Goal: Information Seeking & Learning: Learn about a topic

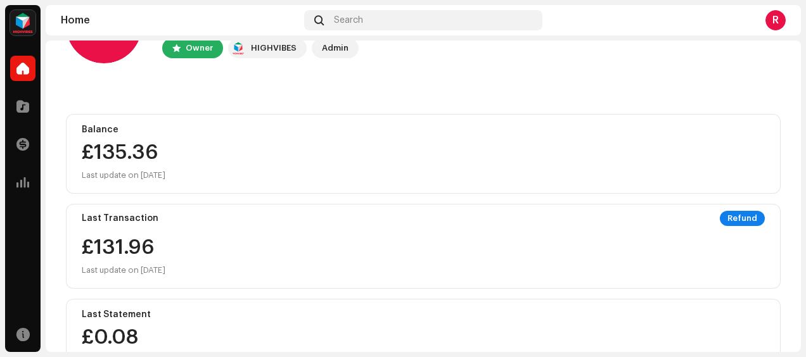
scroll to position [71, 0]
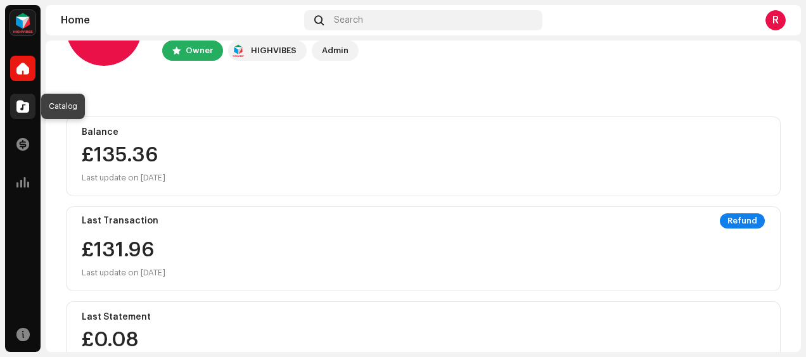
click at [24, 103] on span at bounding box center [22, 106] width 13 height 10
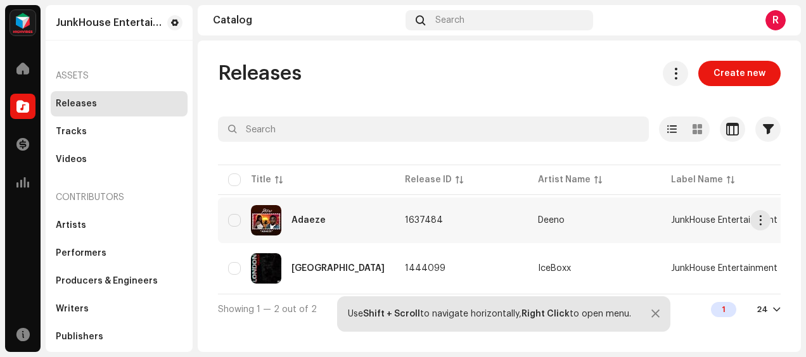
click at [308, 218] on div "Adaeze" at bounding box center [309, 220] width 34 height 9
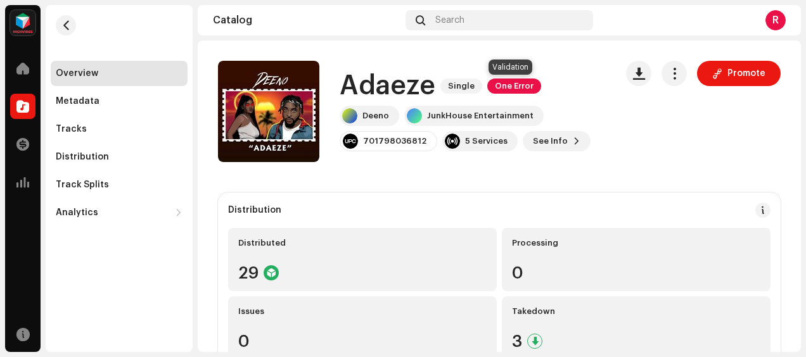
click at [522, 85] on span "One Error" at bounding box center [514, 86] width 54 height 15
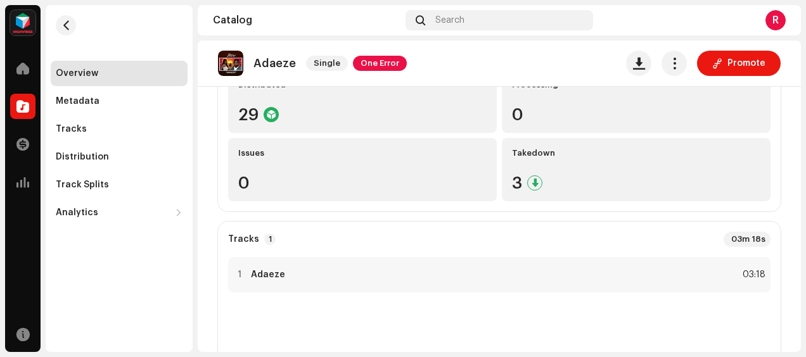
scroll to position [203, 0]
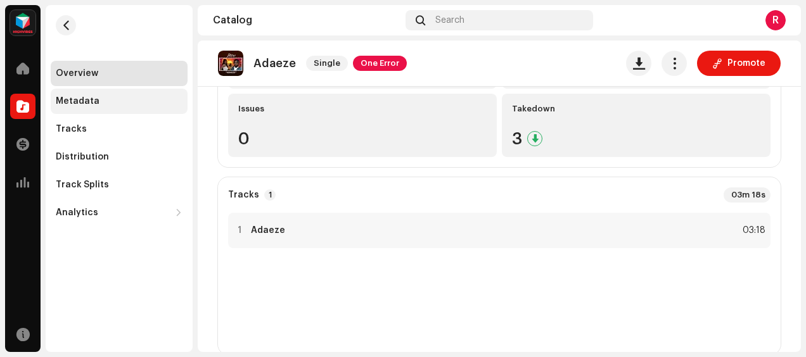
click at [112, 103] on div "Metadata" at bounding box center [119, 101] width 127 height 10
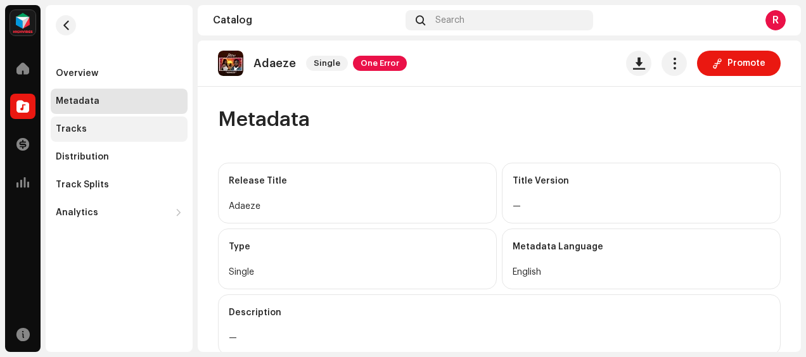
click at [83, 127] on div "Tracks" at bounding box center [119, 129] width 127 height 10
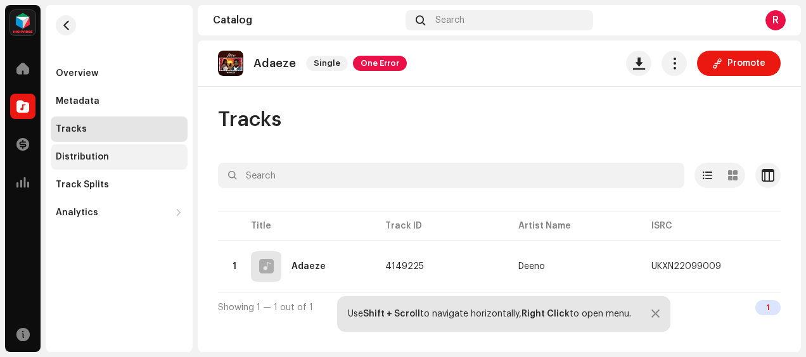
click at [82, 155] on div "Distribution" at bounding box center [82, 157] width 53 height 10
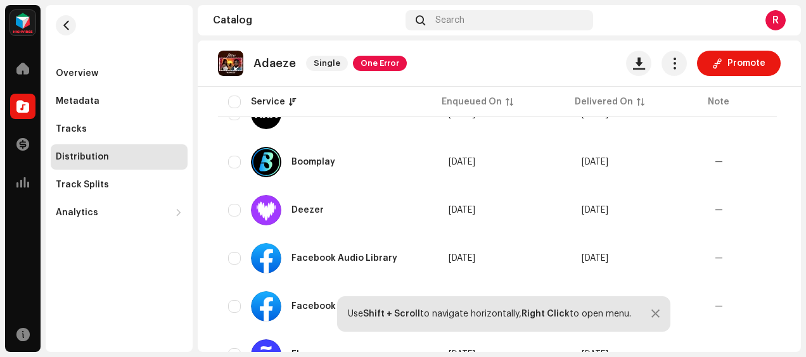
scroll to position [408, 0]
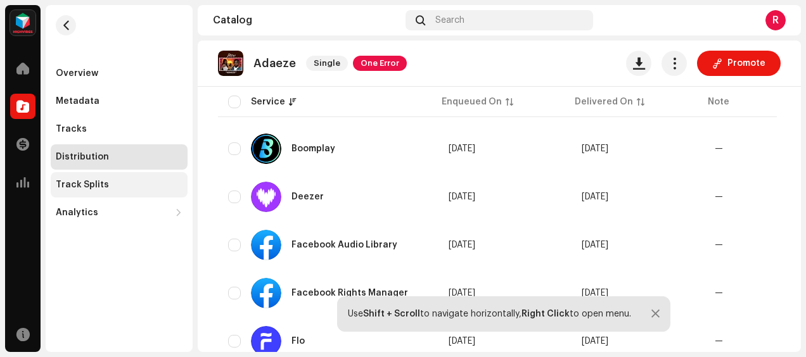
click at [96, 189] on div "Track Splits" at bounding box center [82, 185] width 53 height 10
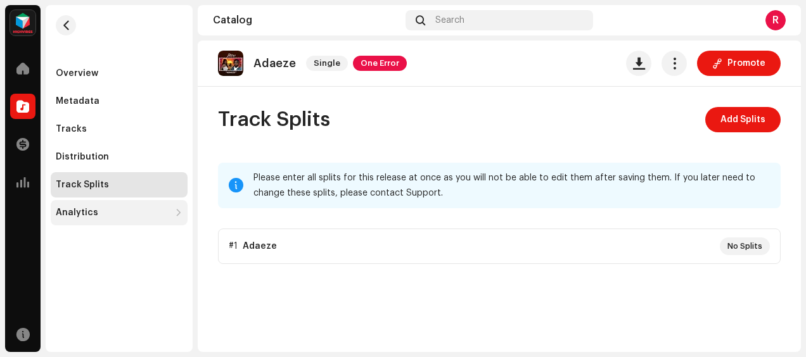
click at [98, 211] on div "Analytics" at bounding box center [113, 213] width 114 height 10
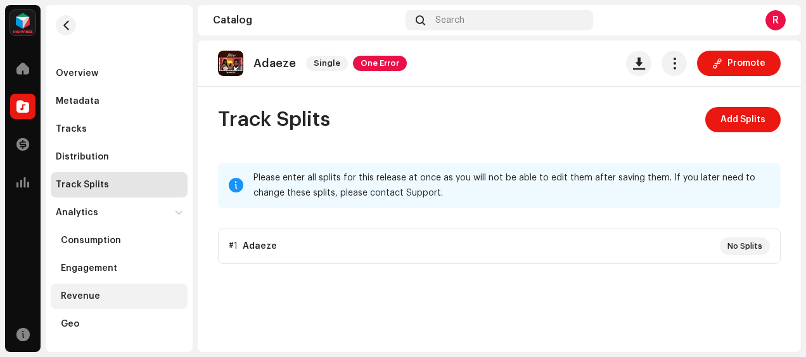
click at [93, 294] on div "Revenue" at bounding box center [80, 297] width 39 height 10
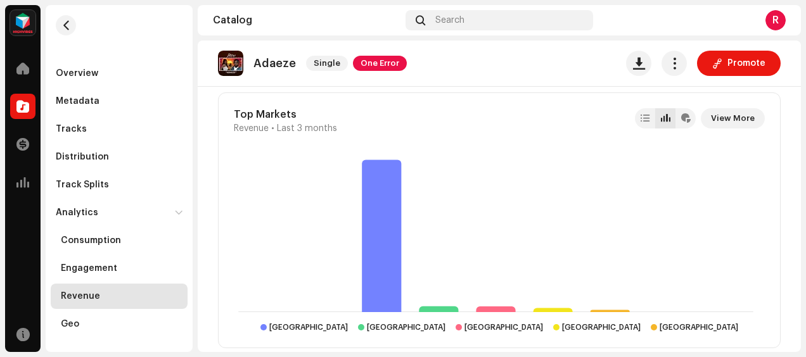
scroll to position [1188, 0]
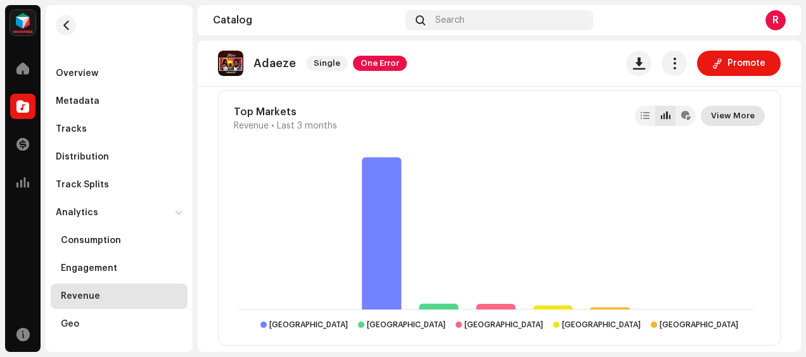
click at [728, 115] on span "View More" at bounding box center [733, 115] width 44 height 25
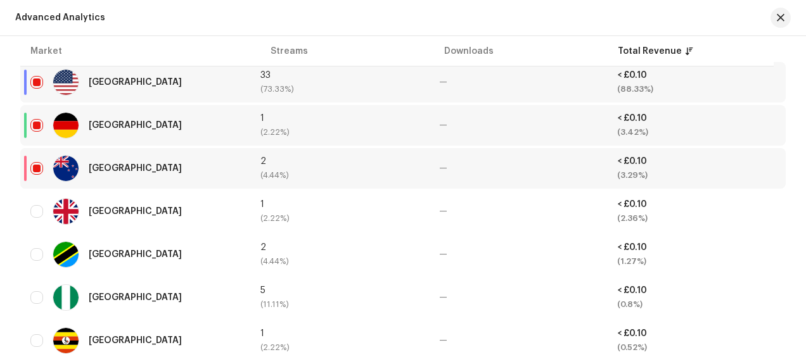
scroll to position [500, 0]
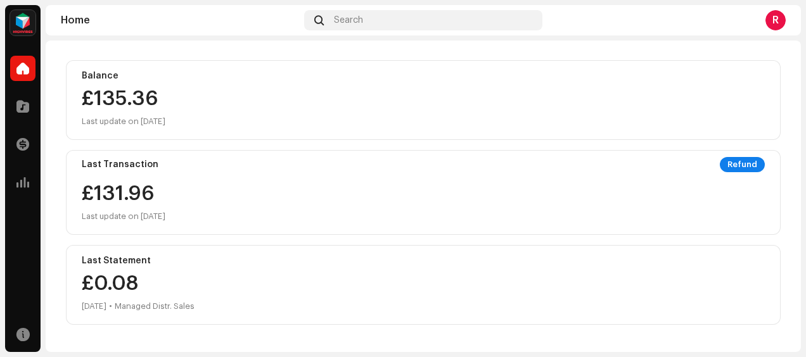
scroll to position [120, 0]
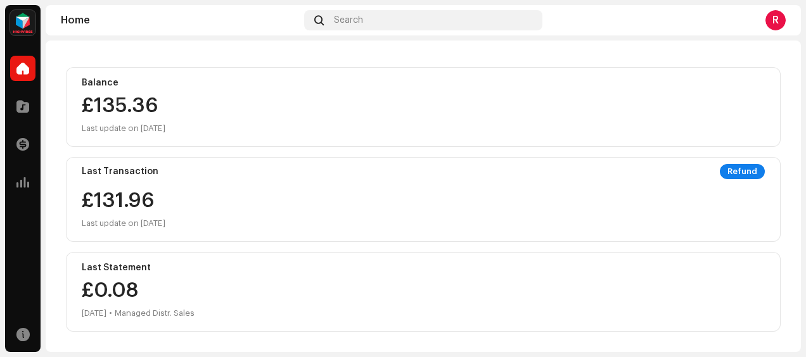
click at [733, 172] on div "Refund" at bounding box center [742, 171] width 45 height 15
click at [663, 185] on div "Last Transaction Refund £131.96 Last update on [DATE]" at bounding box center [423, 199] width 715 height 85
click at [25, 109] on span at bounding box center [22, 106] width 13 height 10
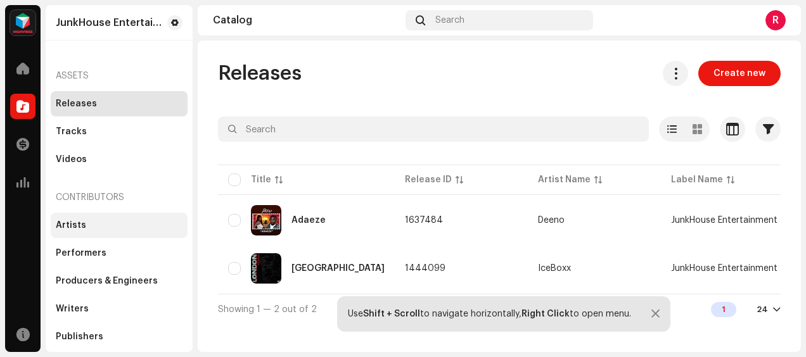
click at [138, 222] on div "Artists" at bounding box center [119, 226] width 127 height 10
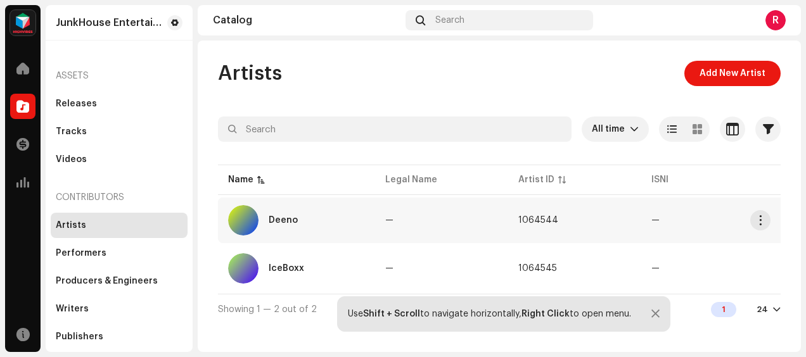
click at [290, 218] on div "Deeno" at bounding box center [283, 220] width 29 height 9
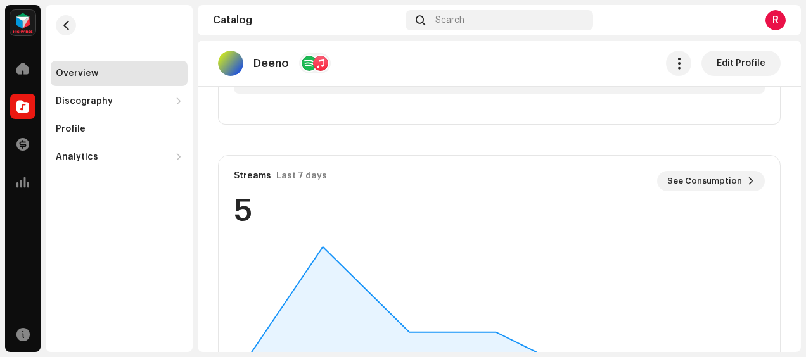
scroll to position [385, 0]
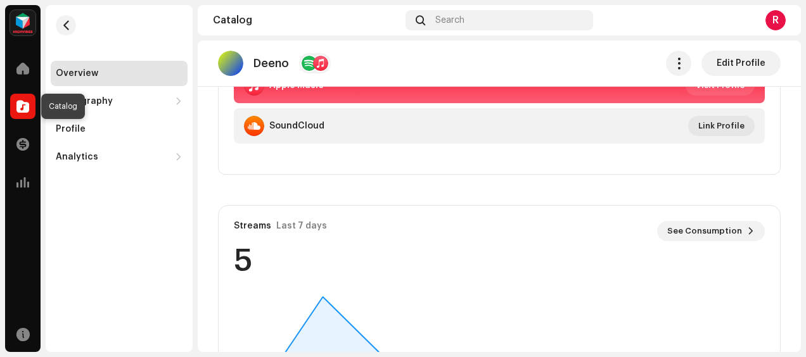
click at [23, 103] on span at bounding box center [22, 106] width 13 height 10
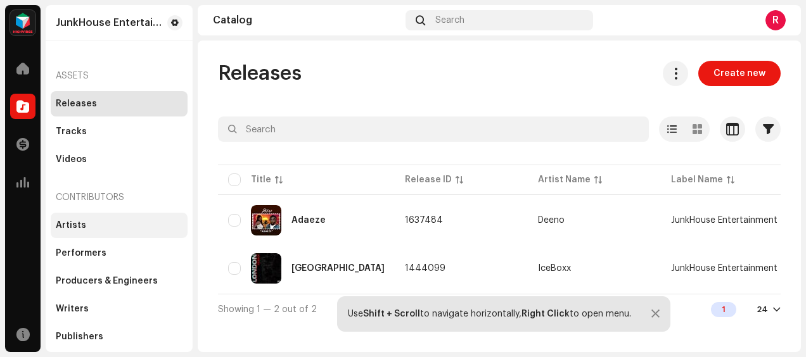
click at [102, 226] on div "Artists" at bounding box center [119, 226] width 127 height 10
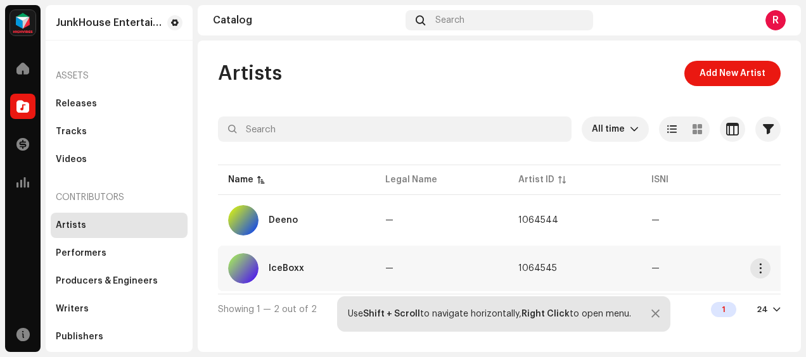
click at [291, 274] on div "IceBoxx" at bounding box center [296, 269] width 137 height 30
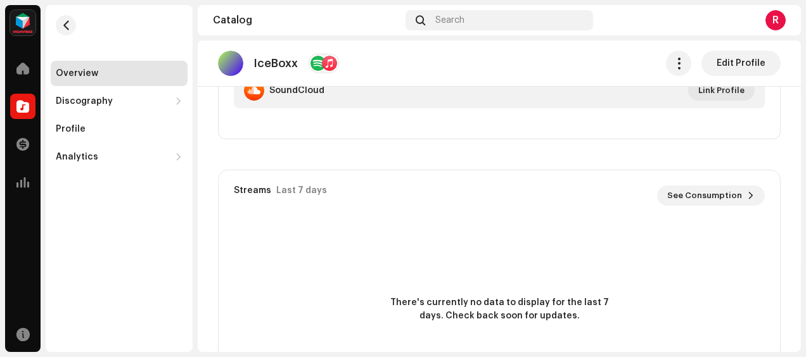
scroll to position [284, 0]
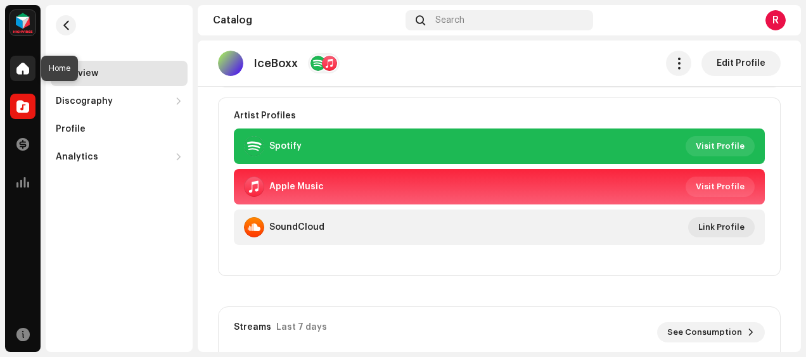
click at [25, 74] on span at bounding box center [22, 68] width 13 height 10
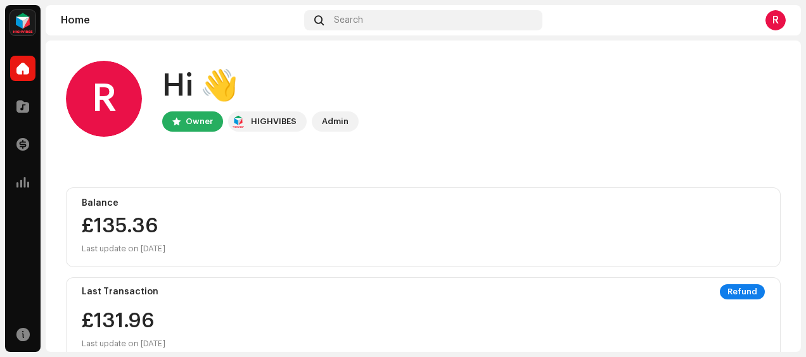
click at [777, 23] on div "R" at bounding box center [776, 20] width 20 height 20
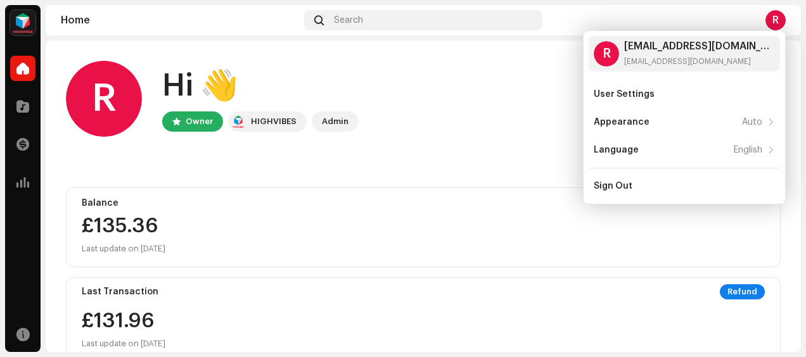
click at [508, 148] on home-user "R Hi 👋 Owner HIGHVIBES Admin" at bounding box center [423, 109] width 715 height 96
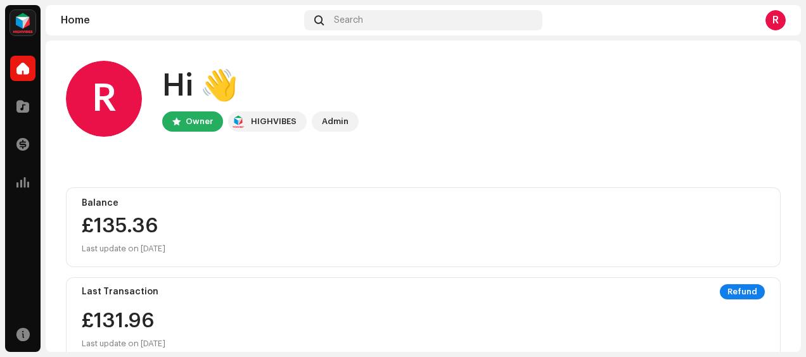
click at [123, 222] on div "£135.36" at bounding box center [423, 226] width 683 height 20
click at [25, 108] on span at bounding box center [22, 106] width 13 height 10
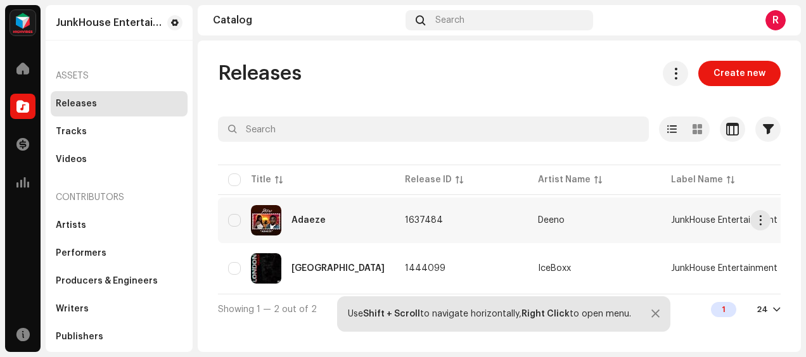
click at [411, 219] on span "1637484" at bounding box center [424, 220] width 38 height 9
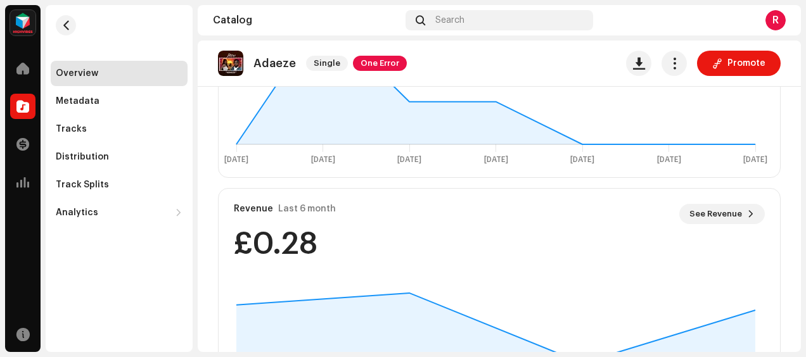
scroll to position [862, 0]
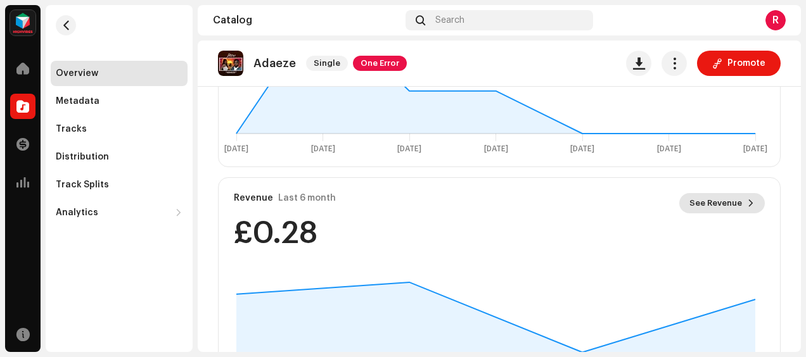
click at [723, 198] on span "See Revenue" at bounding box center [716, 203] width 53 height 25
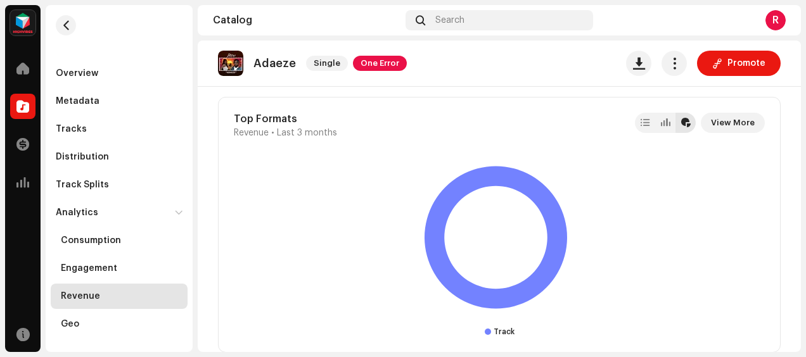
scroll to position [1736, 0]
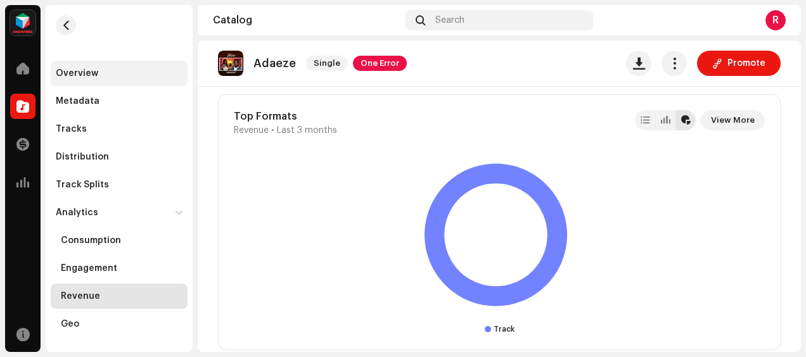
click at [74, 76] on div "Overview" at bounding box center [77, 73] width 42 height 10
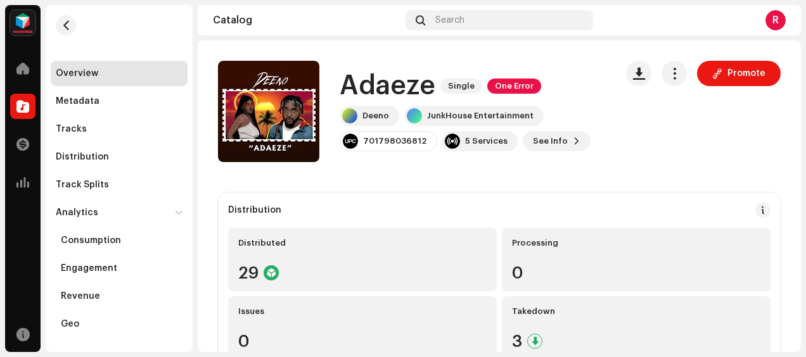
click at [83, 76] on div "Overview" at bounding box center [77, 73] width 42 height 10
click at [77, 98] on div "Metadata" at bounding box center [78, 101] width 44 height 10
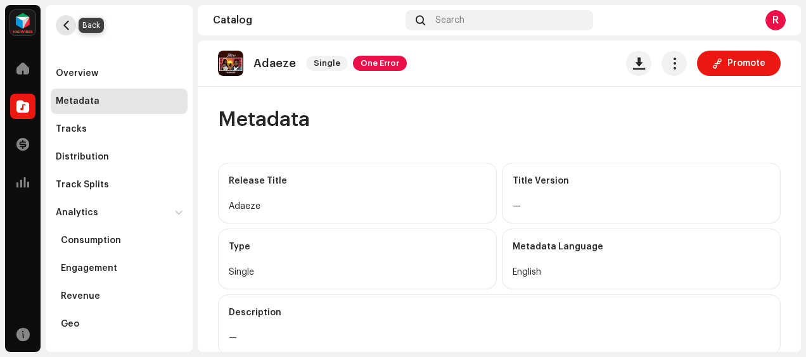
click at [69, 29] on span "button" at bounding box center [66, 25] width 10 height 10
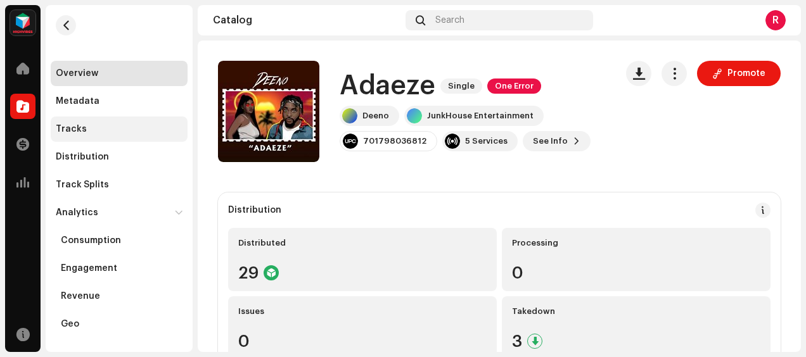
click at [75, 125] on div "Tracks" at bounding box center [71, 129] width 31 height 10
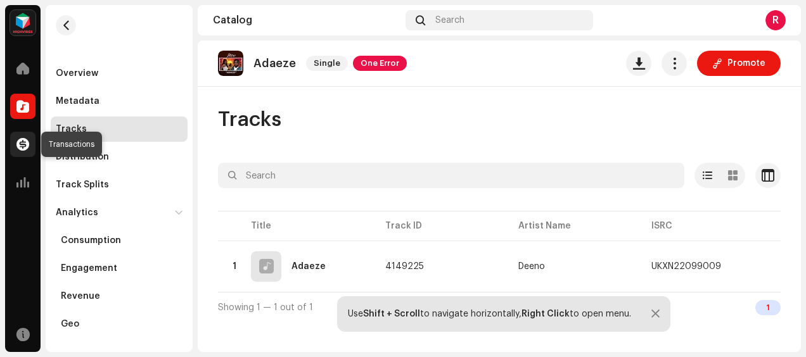
click at [22, 138] on div at bounding box center [22, 144] width 25 height 25
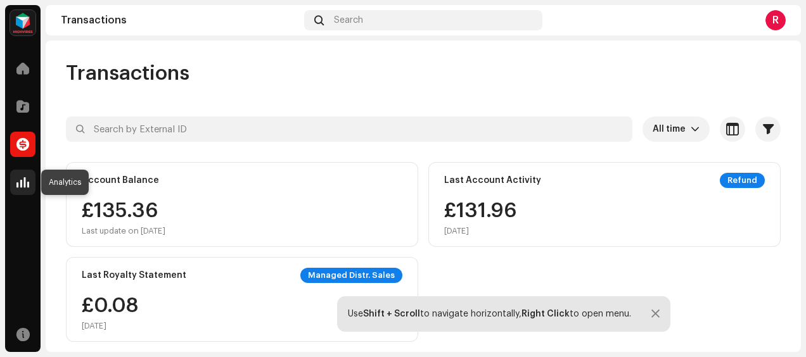
click at [20, 177] on span at bounding box center [22, 182] width 13 height 10
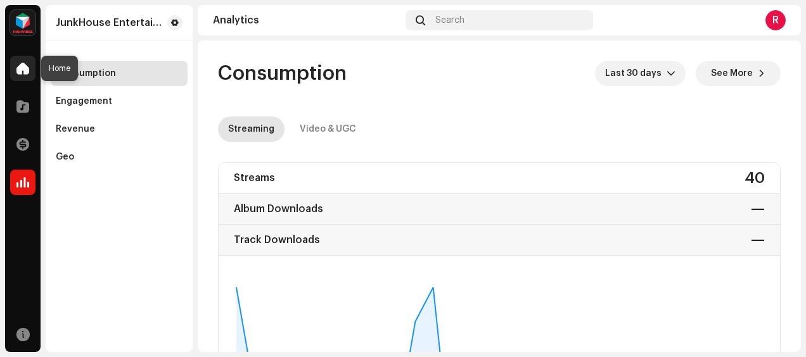
click at [21, 74] on span at bounding box center [22, 68] width 13 height 10
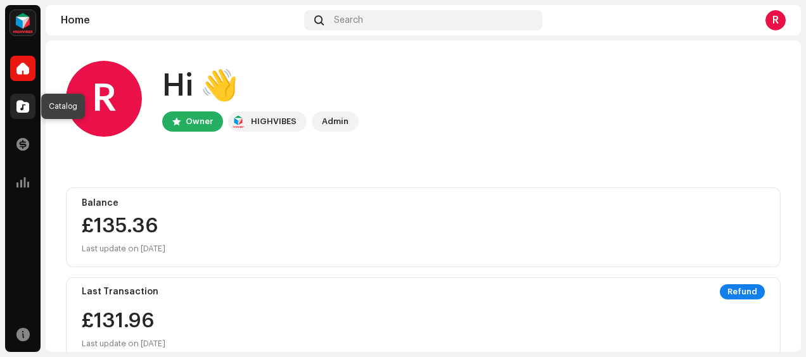
click at [24, 105] on span at bounding box center [22, 106] width 13 height 10
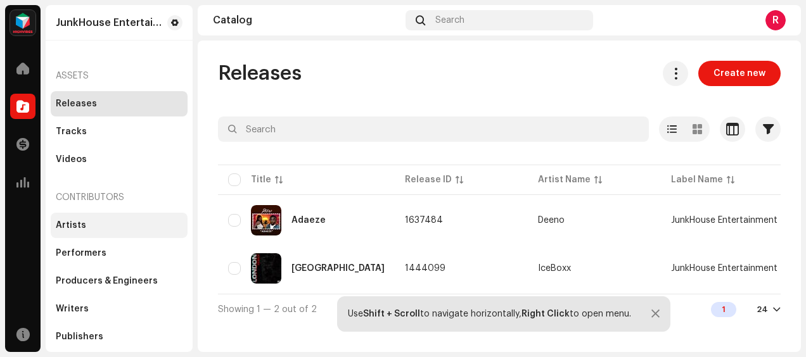
click at [71, 221] on div "Artists" at bounding box center [71, 226] width 30 height 10
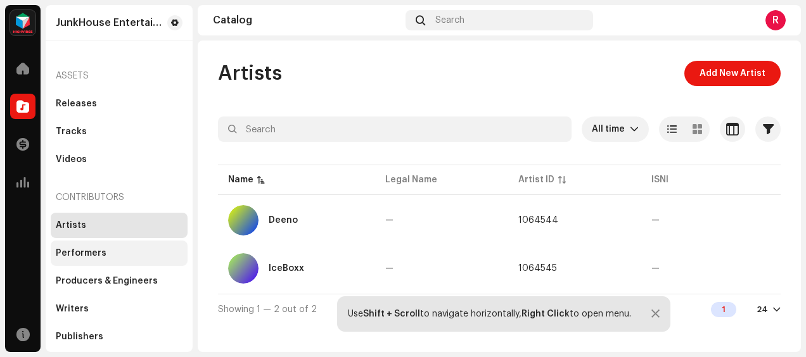
click at [108, 257] on div "Performers" at bounding box center [119, 253] width 127 height 10
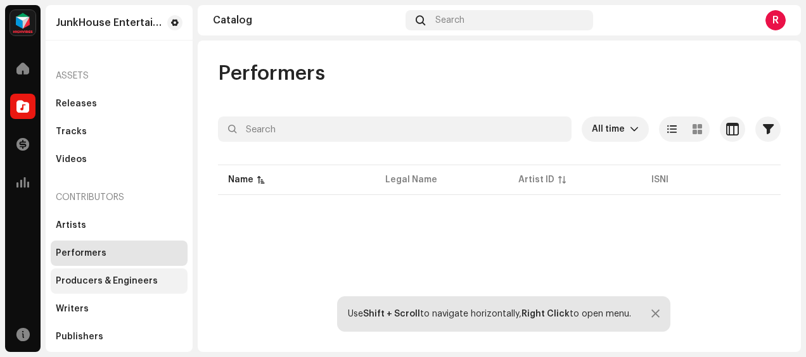
click at [103, 277] on div "Producers & Engineers" at bounding box center [107, 281] width 102 height 10
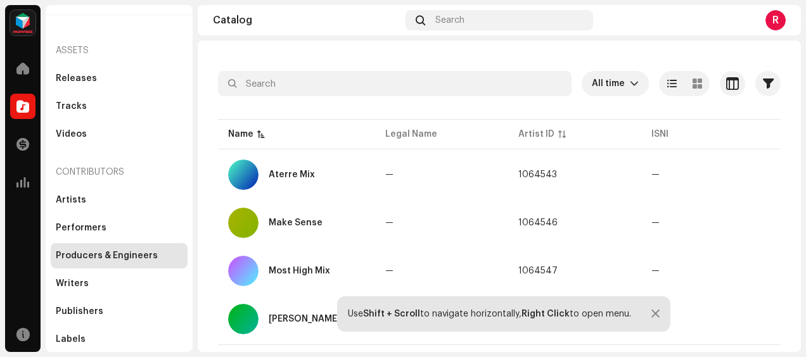
scroll to position [47, 0]
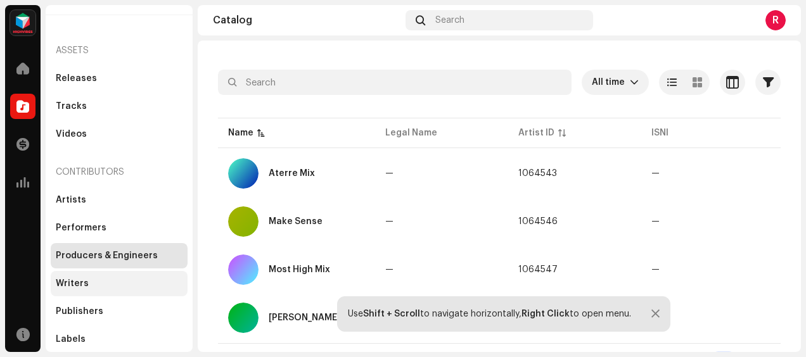
click at [97, 286] on div "Writers" at bounding box center [119, 284] width 127 height 10
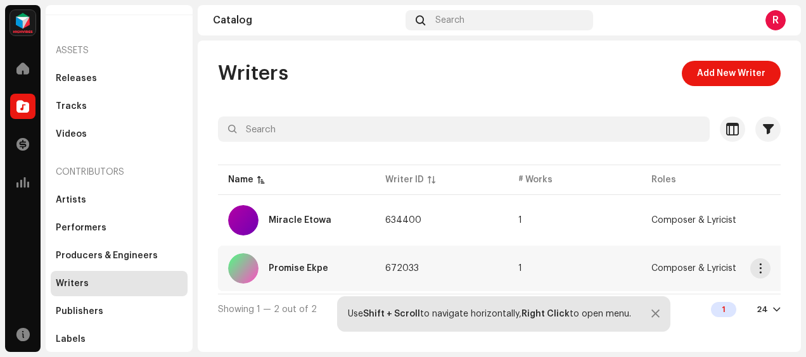
click at [411, 265] on span "672033" at bounding box center [402, 268] width 34 height 9
click at [94, 200] on div "Artists" at bounding box center [119, 200] width 127 height 10
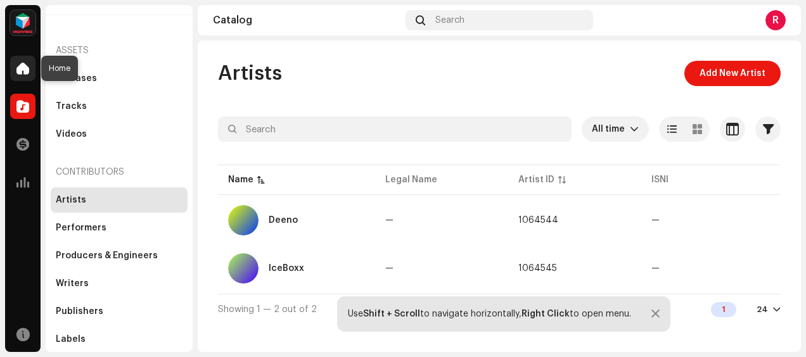
click at [22, 75] on div at bounding box center [22, 68] width 25 height 25
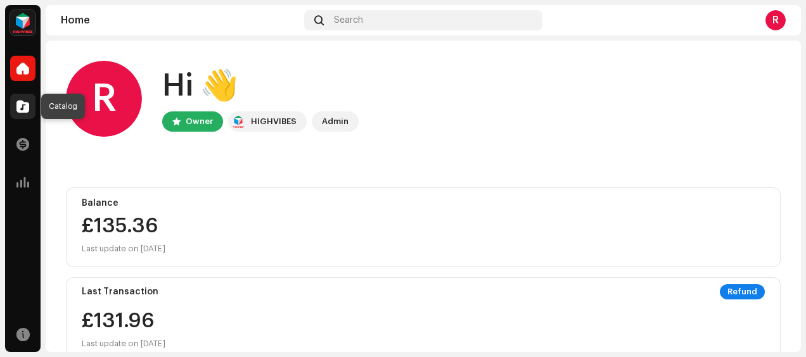
click at [24, 105] on span at bounding box center [22, 106] width 13 height 10
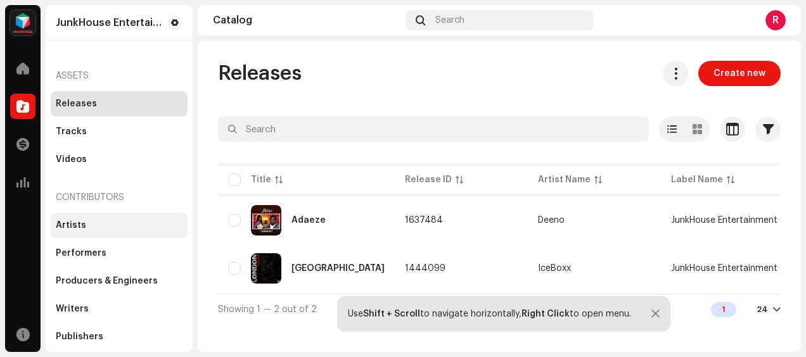
click at [109, 234] on div "Artists" at bounding box center [119, 225] width 137 height 25
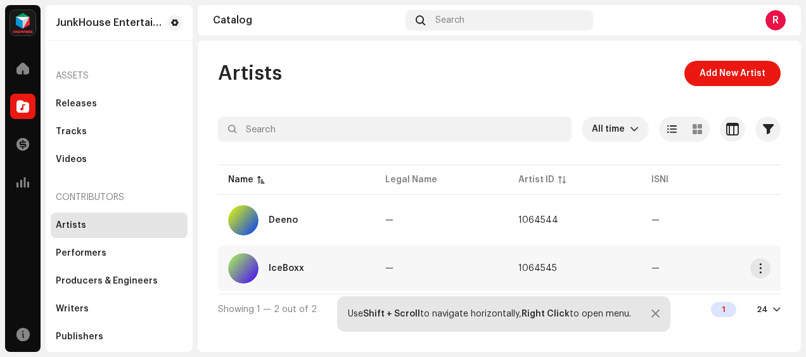
click at [233, 269] on div at bounding box center [243, 269] width 30 height 30
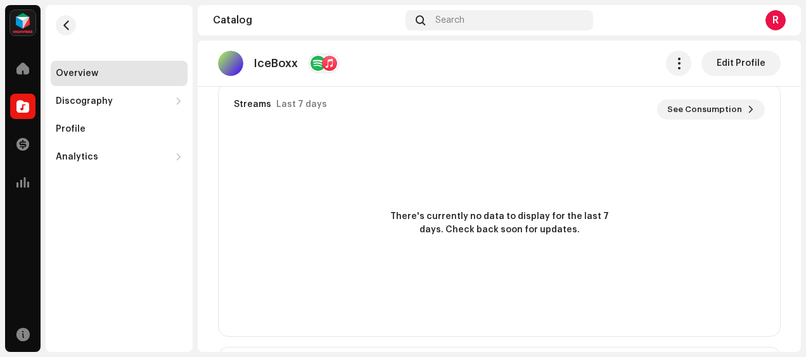
scroll to position [482, 0]
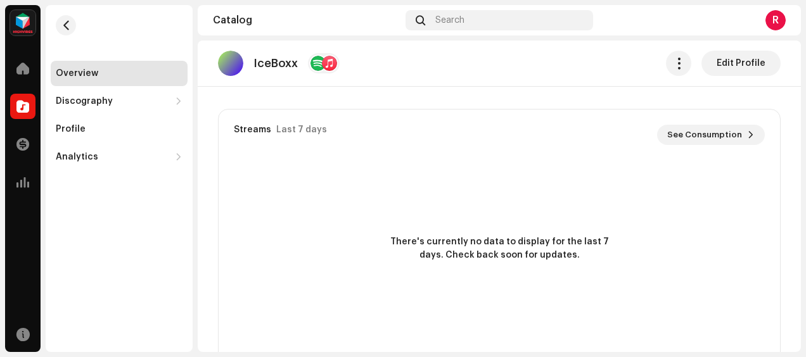
click at [714, 137] on re-o-artist-hero "IceBoxx Edit Profile IceBoxx Artist Edit Profile Edit Profile" at bounding box center [499, 91] width 603 height 101
click at [743, 135] on re-o-artist-hero "IceBoxx Edit Profile IceBoxx Artist Edit Profile Edit Profile" at bounding box center [499, 91] width 603 height 101
click at [20, 143] on span at bounding box center [22, 144] width 13 height 10
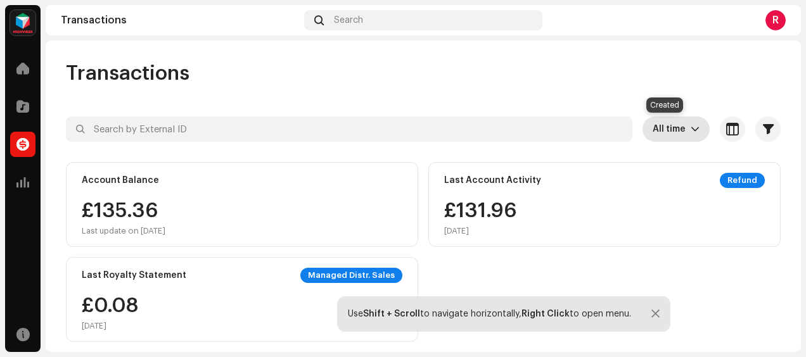
click at [660, 131] on span "All time" at bounding box center [672, 129] width 38 height 25
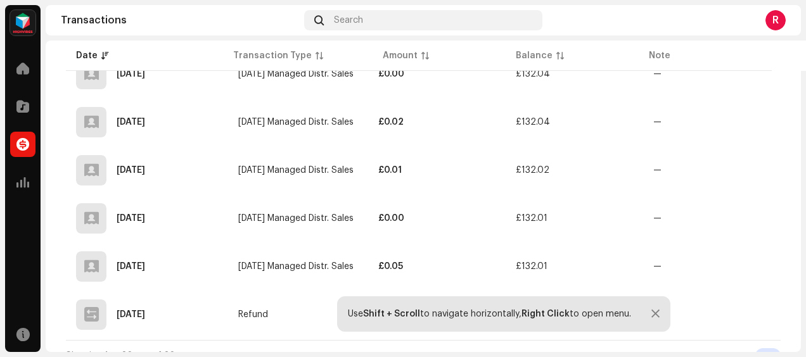
scroll to position [1810, 0]
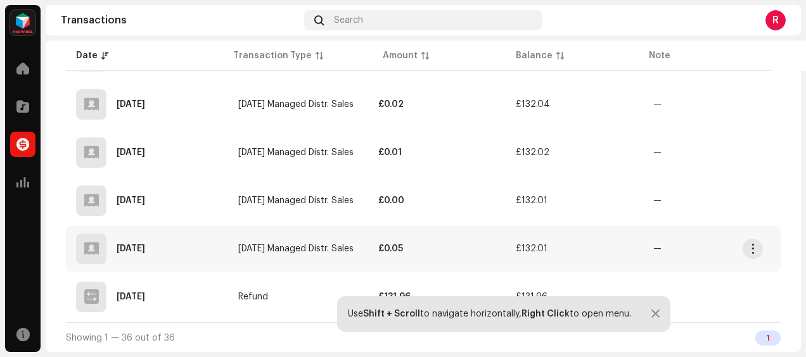
click at [398, 252] on strong "£0.05" at bounding box center [390, 249] width 25 height 9
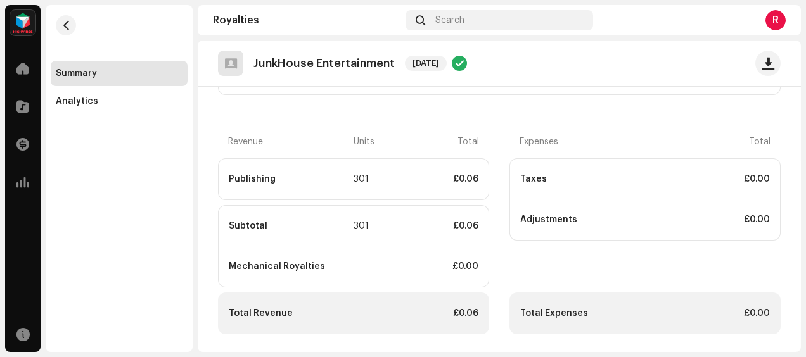
scroll to position [271, 0]
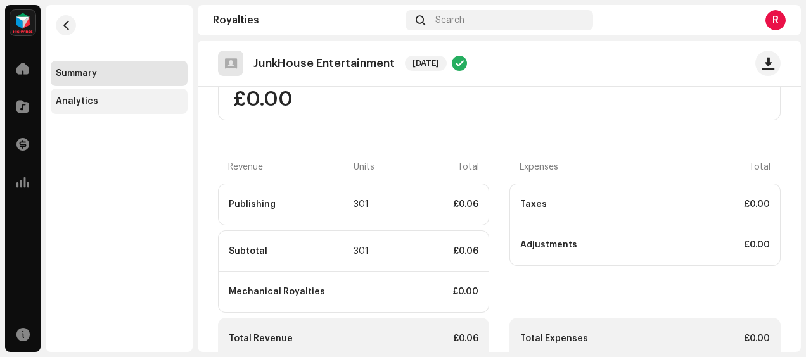
click at [79, 105] on div "Analytics" at bounding box center [77, 101] width 42 height 10
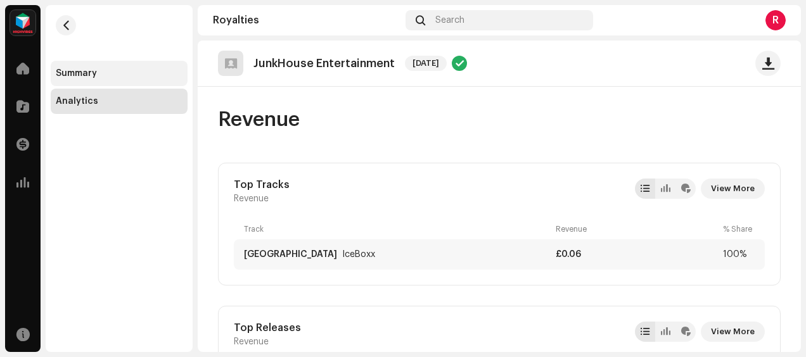
click at [79, 72] on div "Summary" at bounding box center [76, 73] width 41 height 10
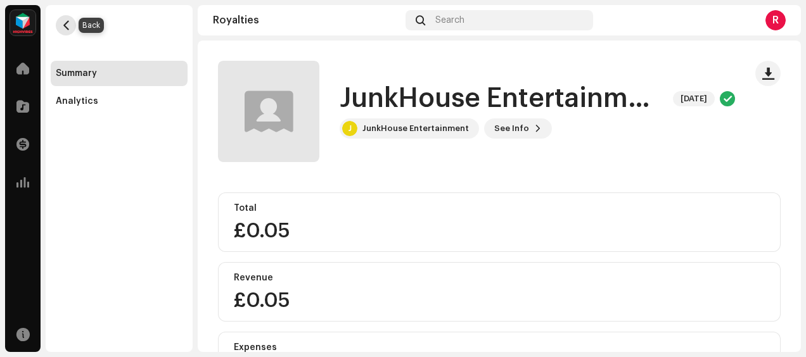
click at [65, 32] on button "button" at bounding box center [66, 25] width 20 height 20
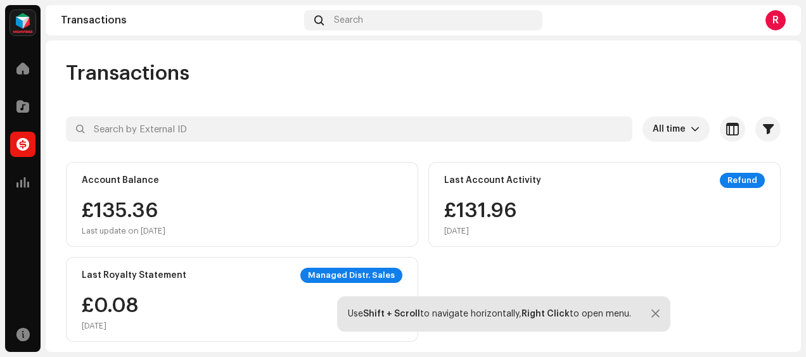
click at [301, 210] on div "£135.36 Last update on [DATE]" at bounding box center [242, 218] width 321 height 35
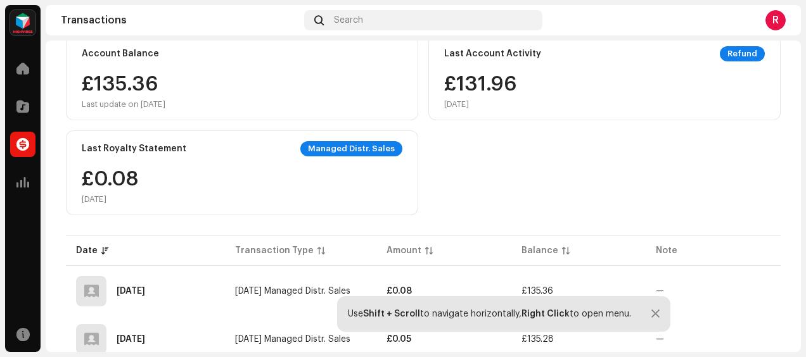
scroll to position [101, 0]
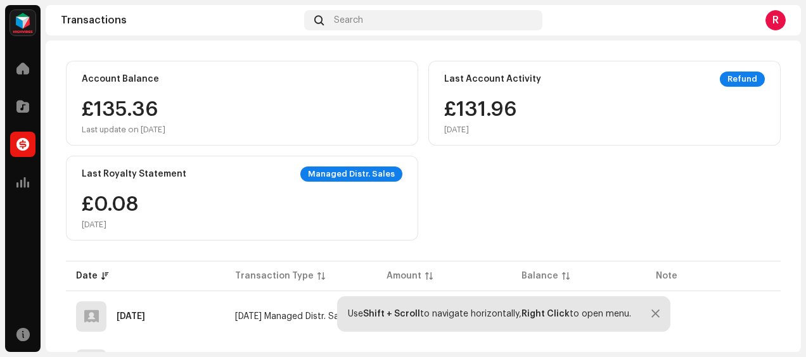
click at [342, 169] on div "Managed Distr. Sales" at bounding box center [351, 174] width 102 height 15
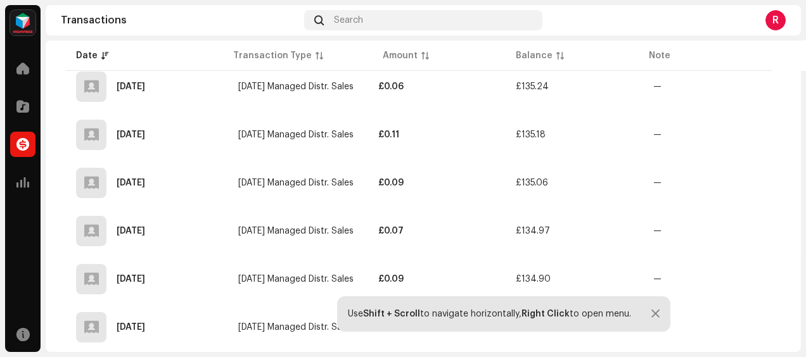
scroll to position [456, 0]
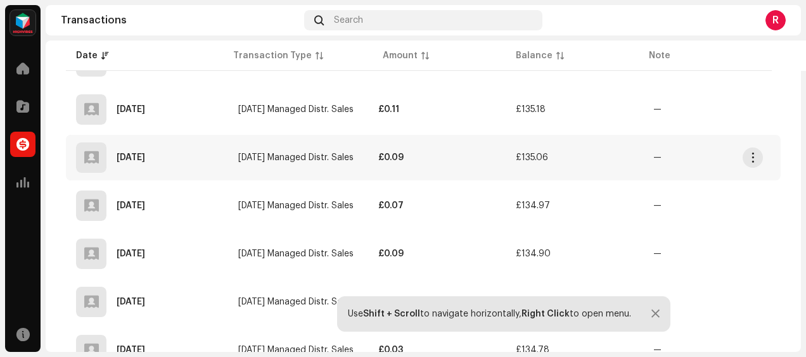
click at [401, 151] on td "£0.09" at bounding box center [437, 158] width 138 height 46
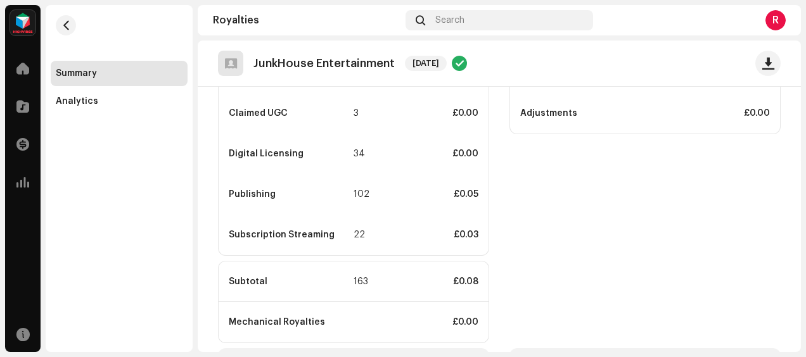
scroll to position [406, 0]
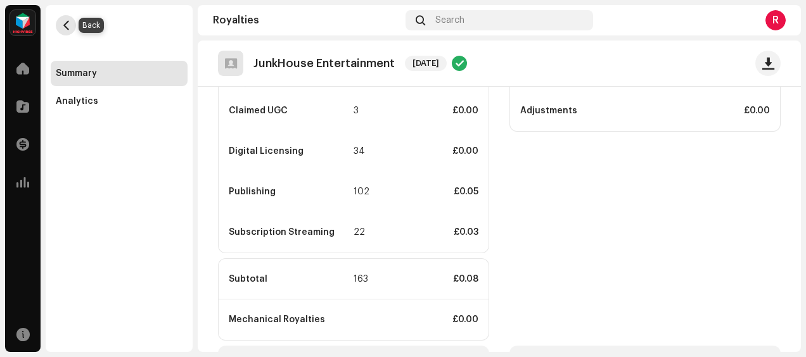
click at [67, 18] on button "button" at bounding box center [66, 25] width 20 height 20
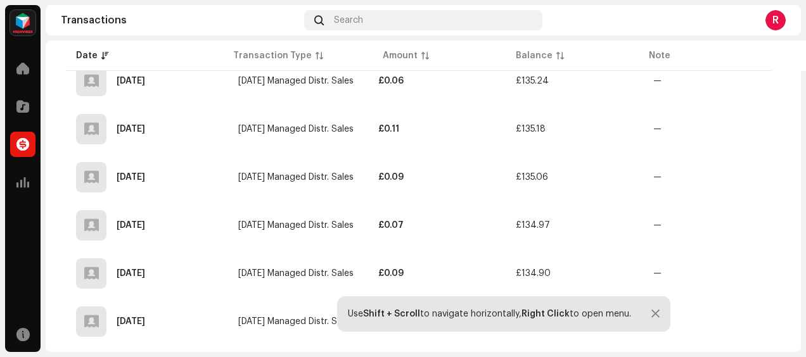
scroll to position [445, 0]
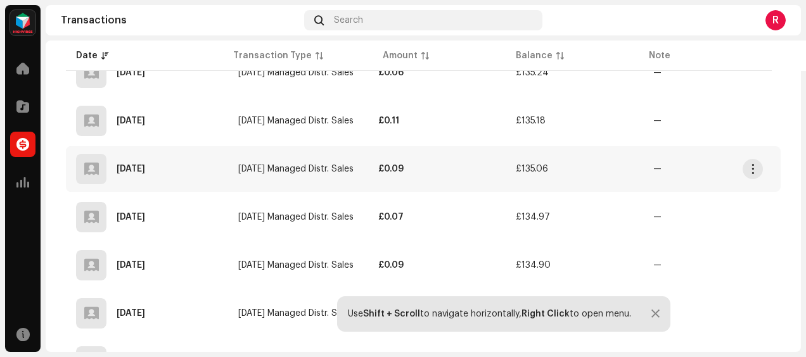
click at [404, 165] on strong "£0.09" at bounding box center [390, 169] width 25 height 9
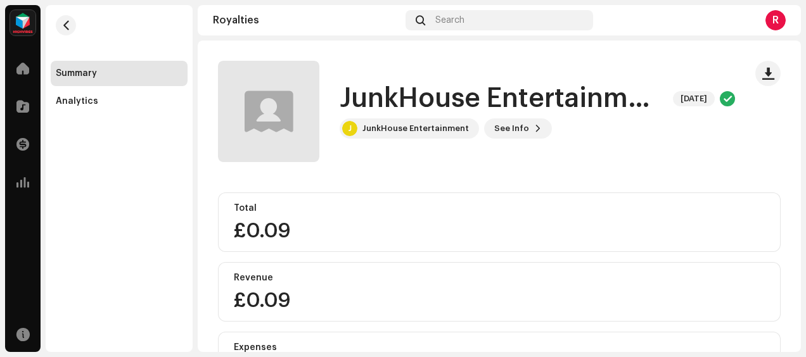
click at [280, 229] on div "£0.09" at bounding box center [499, 231] width 531 height 20
click at [255, 307] on div "£0.09" at bounding box center [499, 301] width 531 height 20
click at [68, 28] on span "button" at bounding box center [66, 25] width 10 height 10
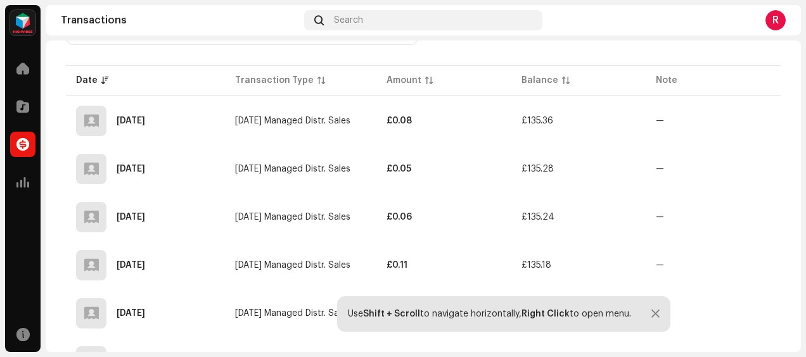
scroll to position [298, 0]
click at [403, 219] on strong "£0.06" at bounding box center [399, 216] width 25 height 9
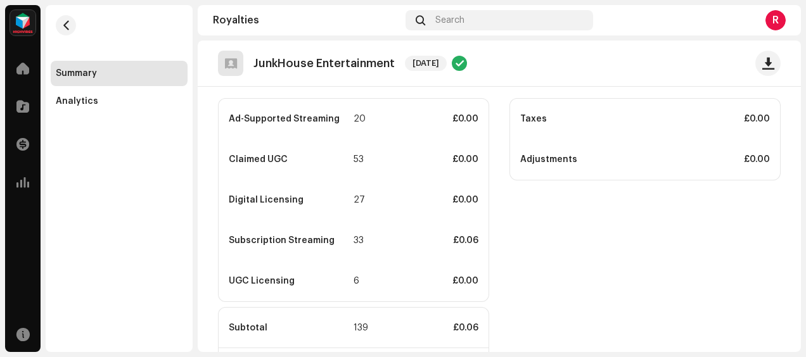
scroll to position [368, 0]
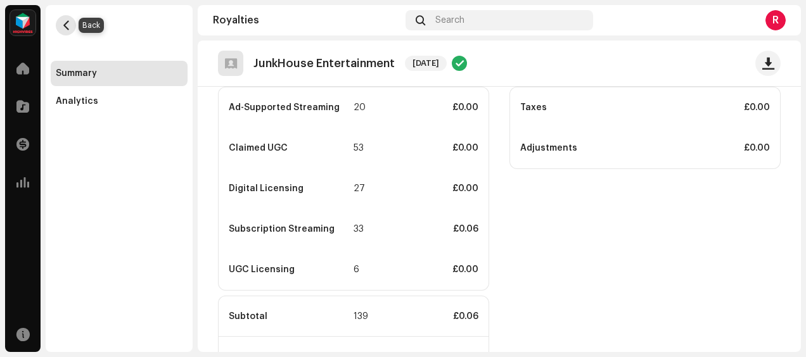
click at [66, 18] on button "button" at bounding box center [66, 25] width 20 height 20
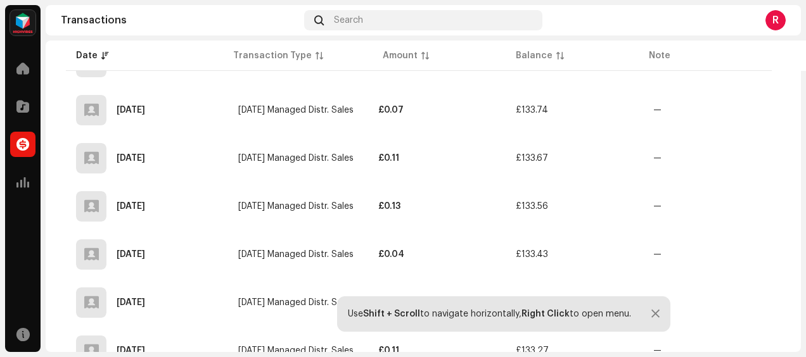
scroll to position [992, 0]
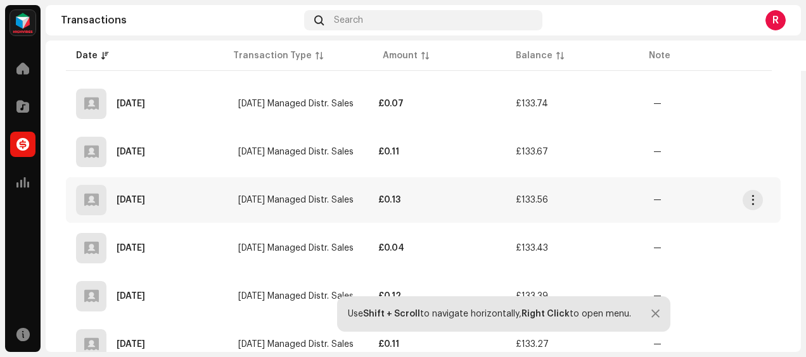
click at [399, 196] on strong "£0.13" at bounding box center [389, 200] width 22 height 9
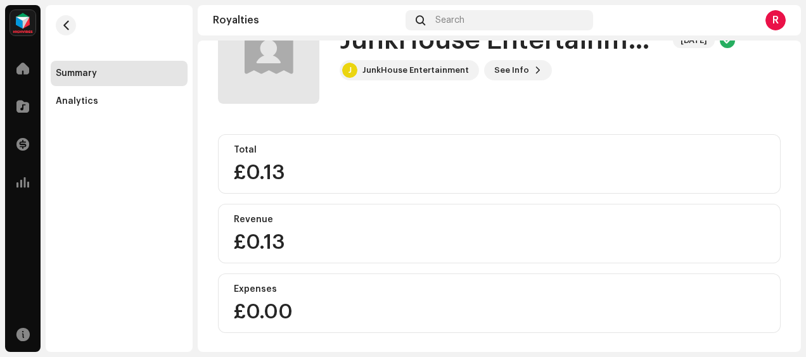
scroll to position [70, 0]
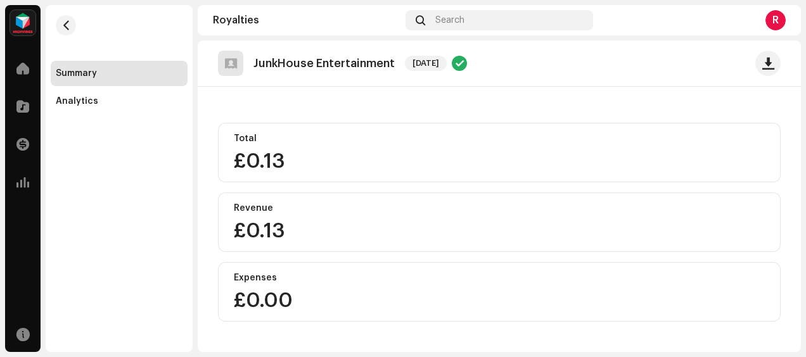
click at [260, 169] on div "£0.13" at bounding box center [499, 161] width 531 height 20
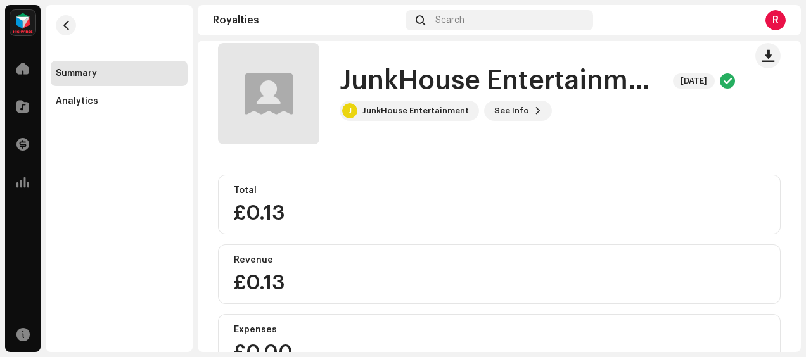
scroll to position [17, 0]
click at [511, 100] on div "JunkHouse Entertainment [DATE] J JunkHouse Entertainment See Info" at bounding box center [537, 94] width 395 height 55
click at [512, 109] on span "See Info" at bounding box center [511, 111] width 35 height 25
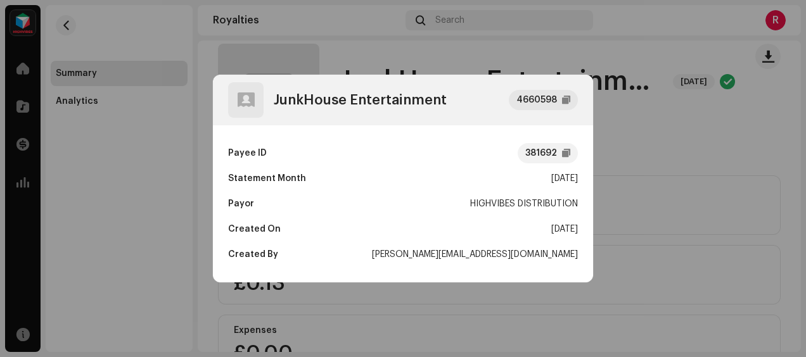
click at [260, 317] on div "JunkHouse Entertainment 4660598 Payee ID 381692 Statement Month [DATE] Payor HI…" at bounding box center [403, 178] width 806 height 357
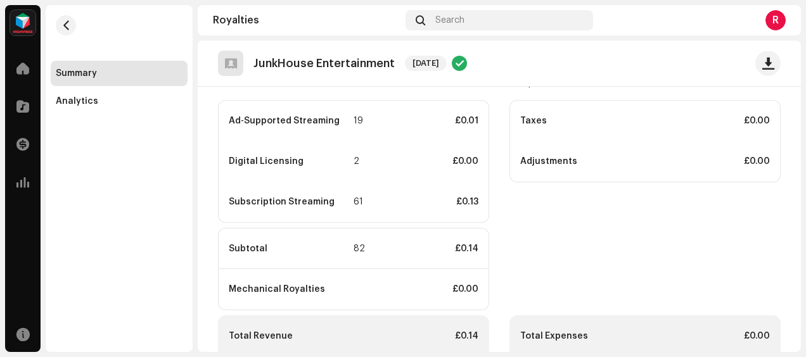
scroll to position [378, 0]
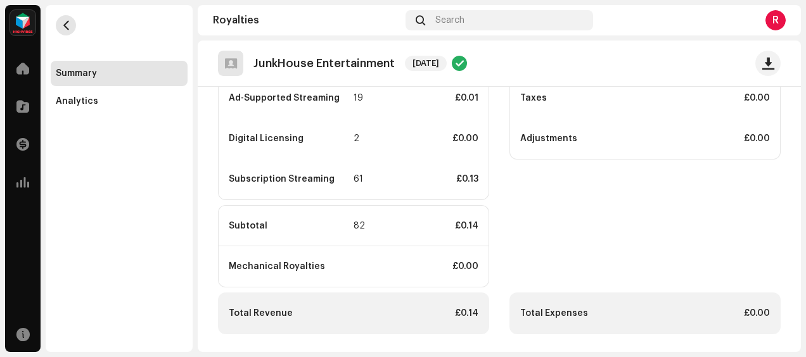
click at [64, 29] on span "button" at bounding box center [66, 25] width 10 height 10
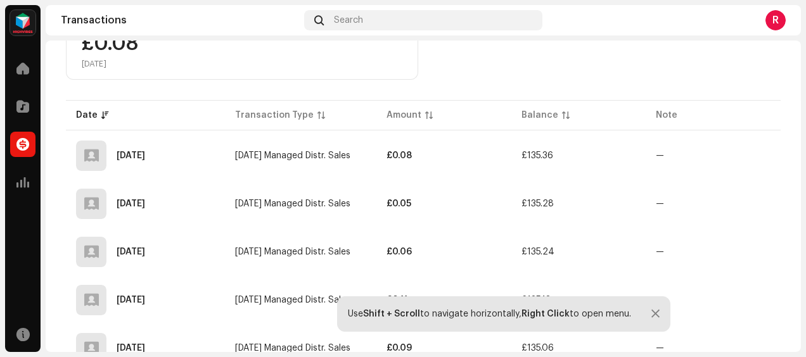
scroll to position [261, 0]
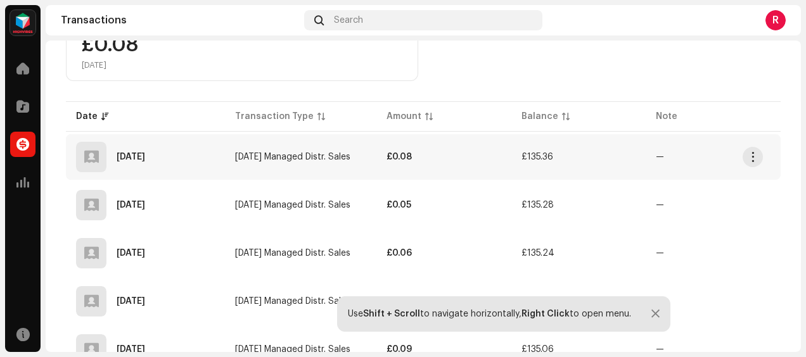
click at [395, 157] on strong "£0.08" at bounding box center [399, 157] width 25 height 9
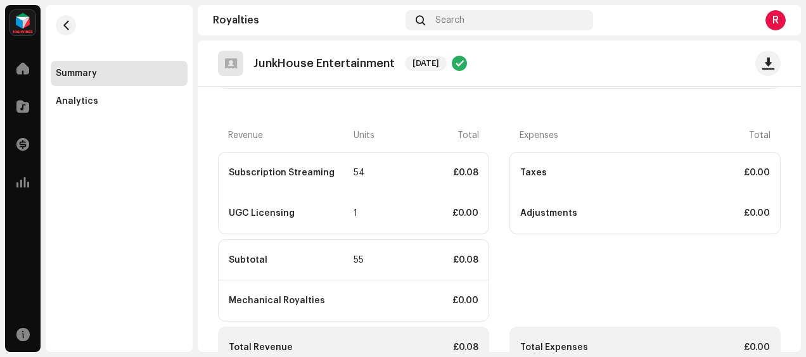
scroll to position [337, 0]
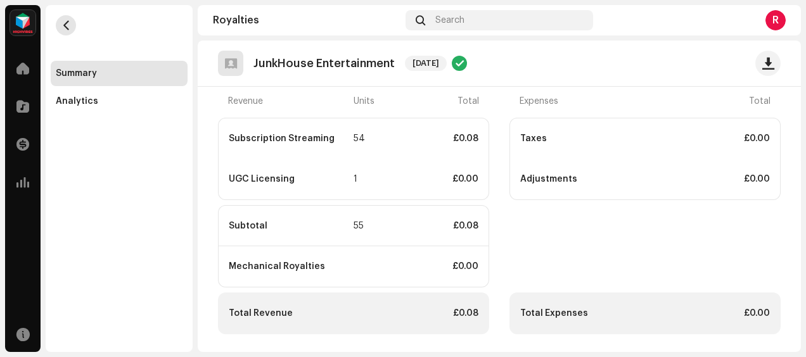
click at [68, 24] on span "button" at bounding box center [66, 25] width 10 height 10
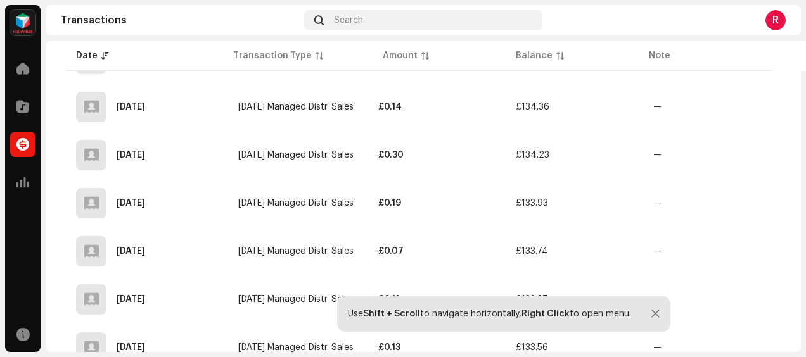
scroll to position [843, 0]
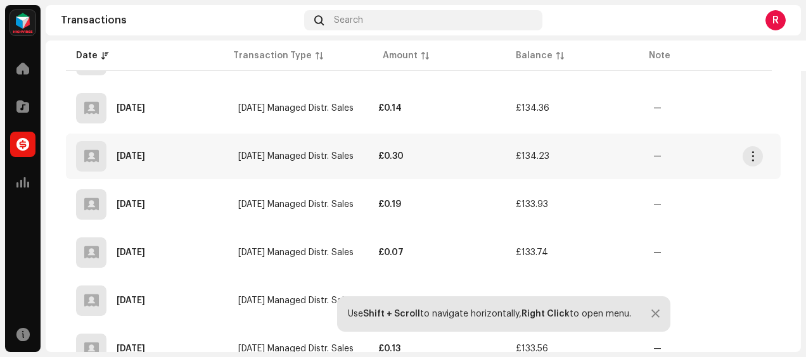
click at [404, 155] on strong "£0.30" at bounding box center [390, 156] width 25 height 9
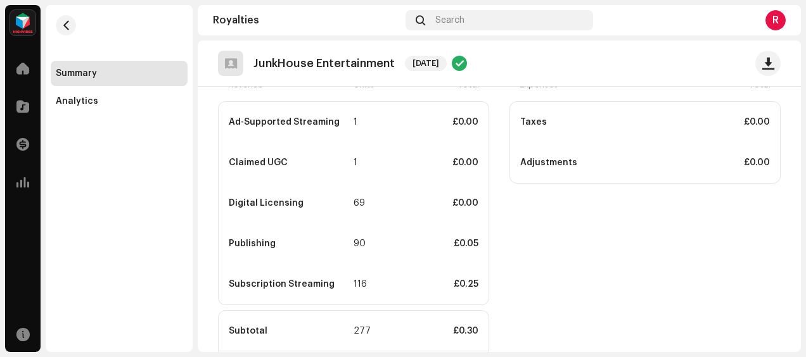
scroll to position [355, 0]
click at [65, 25] on span "button" at bounding box center [66, 25] width 10 height 10
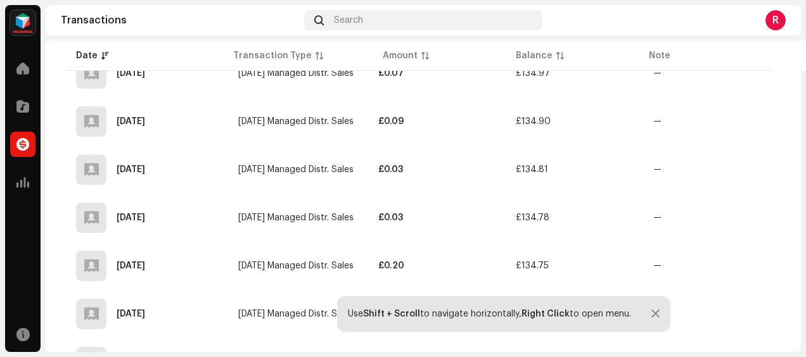
scroll to position [564, 0]
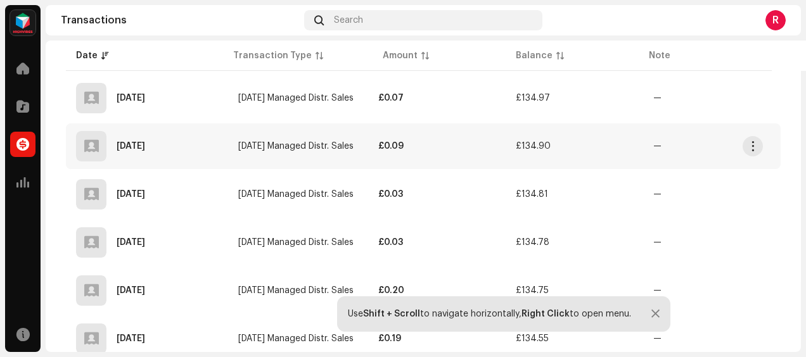
click at [399, 143] on strong "£0.09" at bounding box center [390, 146] width 25 height 9
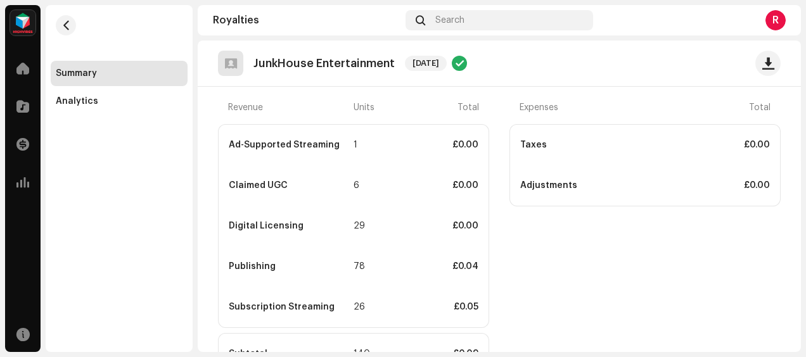
scroll to position [333, 0]
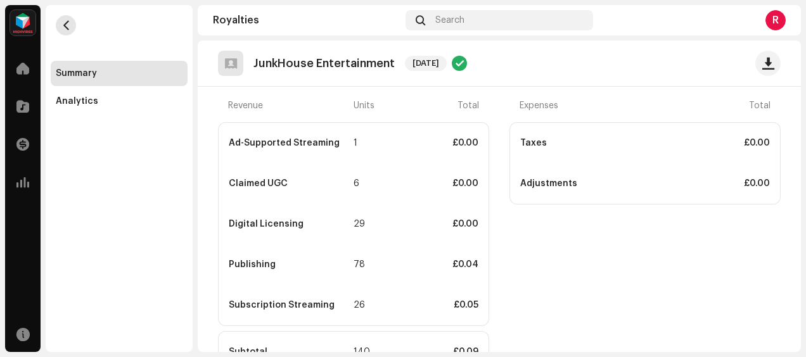
click at [62, 27] on span "button" at bounding box center [66, 25] width 10 height 10
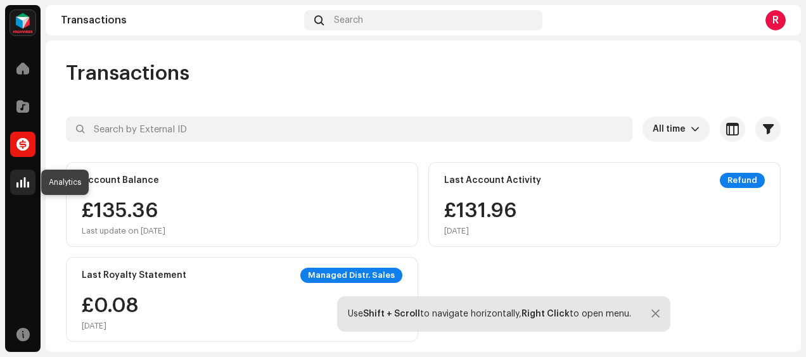
click at [27, 181] on span at bounding box center [22, 182] width 13 height 10
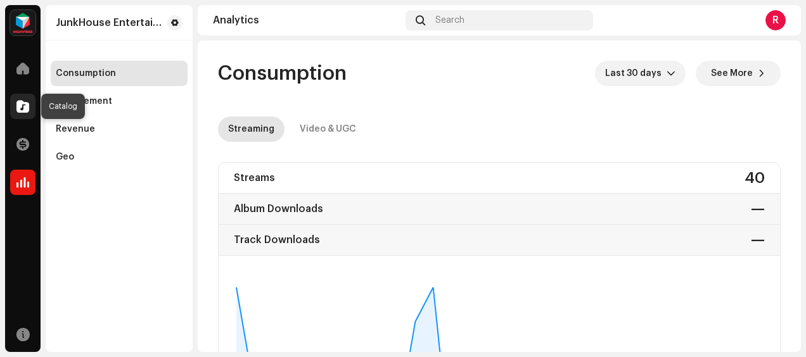
click at [24, 106] on span at bounding box center [22, 106] width 13 height 10
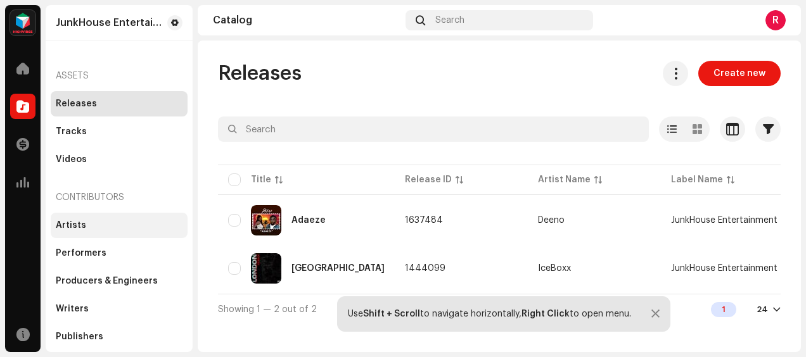
click at [86, 226] on div "Artists" at bounding box center [119, 226] width 127 height 10
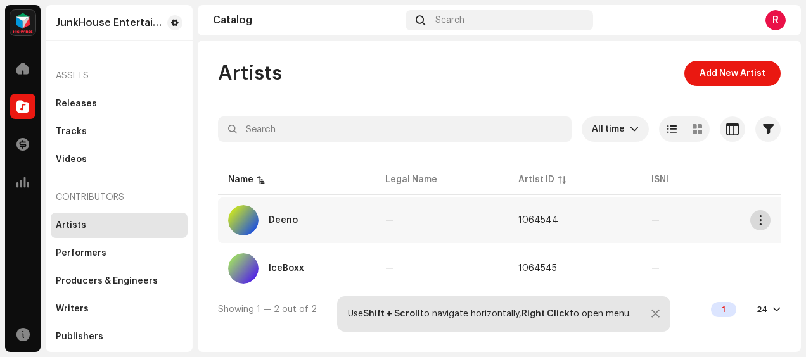
click at [759, 219] on span "button" at bounding box center [761, 220] width 10 height 10
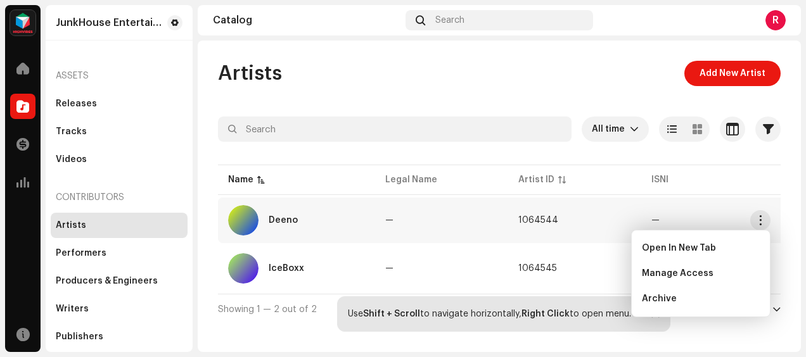
click at [796, 153] on div "Artists Add New Artist All time Selected 0 Select all Options Filters Archive s…" at bounding box center [499, 193] width 603 height 264
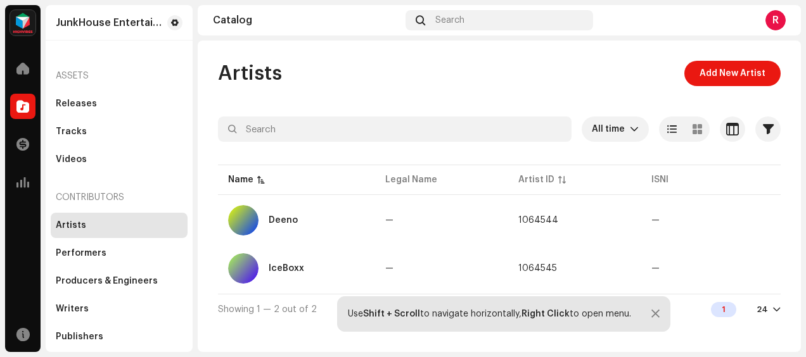
click at [659, 311] on div at bounding box center [656, 314] width 8 height 10
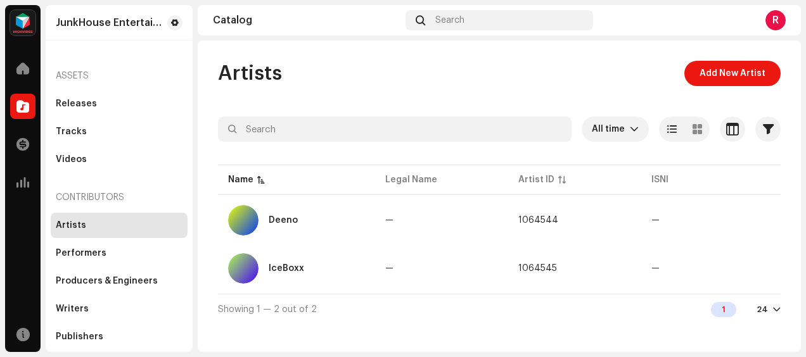
click at [777, 313] on div at bounding box center [777, 310] width 8 height 10
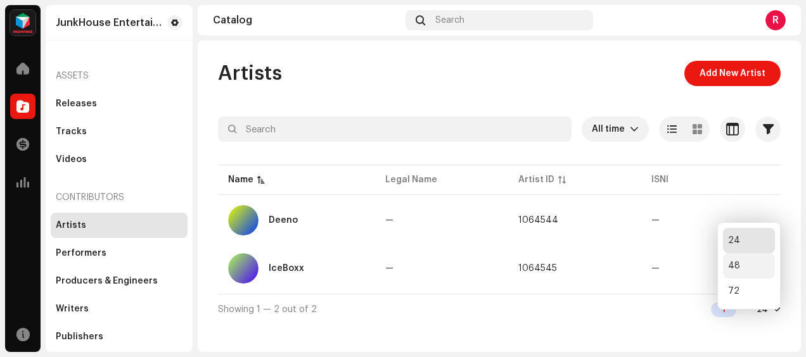
click at [747, 266] on div "48" at bounding box center [749, 266] width 52 height 25
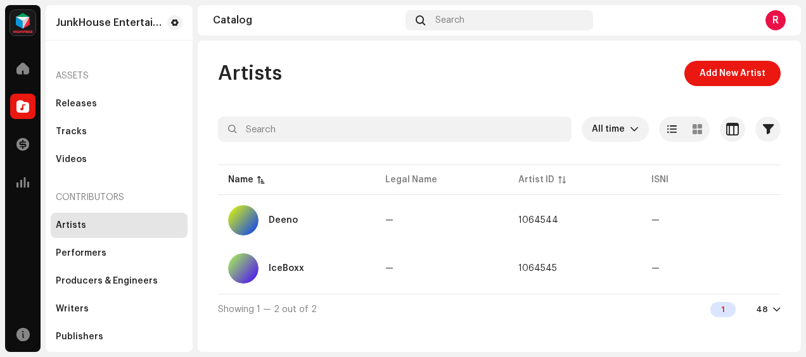
click at [778, 314] on div at bounding box center [777, 310] width 8 height 10
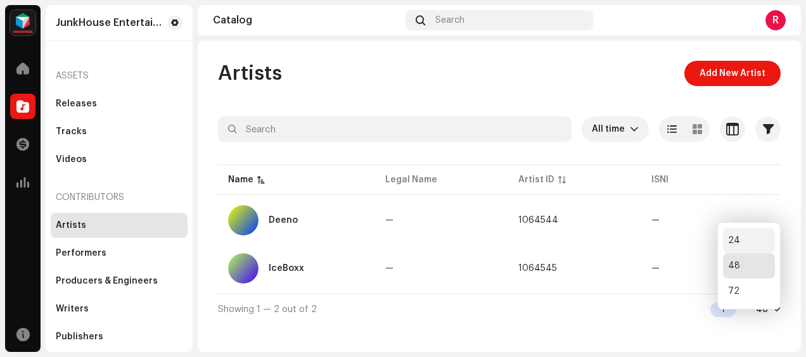
click at [744, 240] on div "24" at bounding box center [749, 240] width 52 height 25
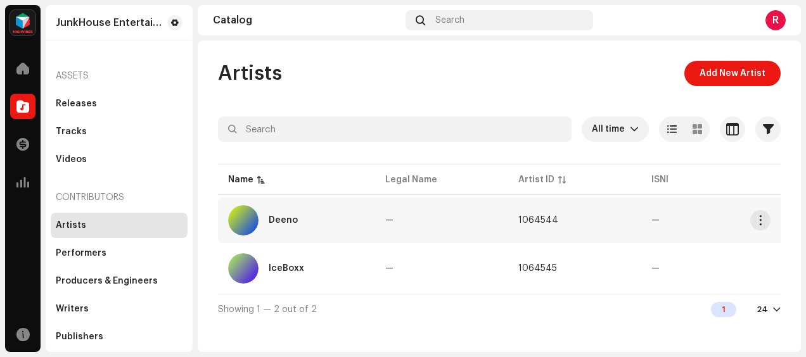
click at [601, 227] on td "1064544" at bounding box center [574, 221] width 133 height 46
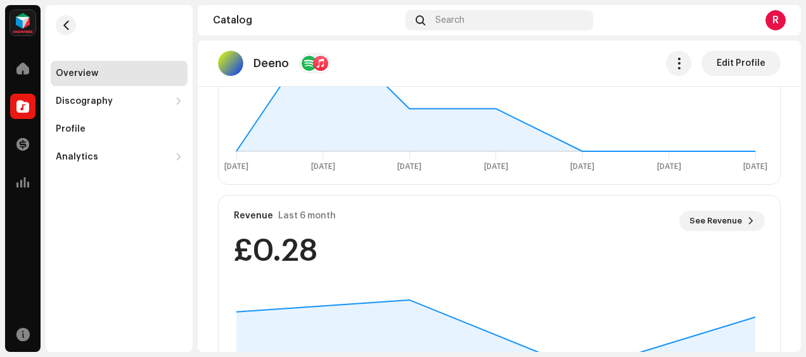
scroll to position [684, 0]
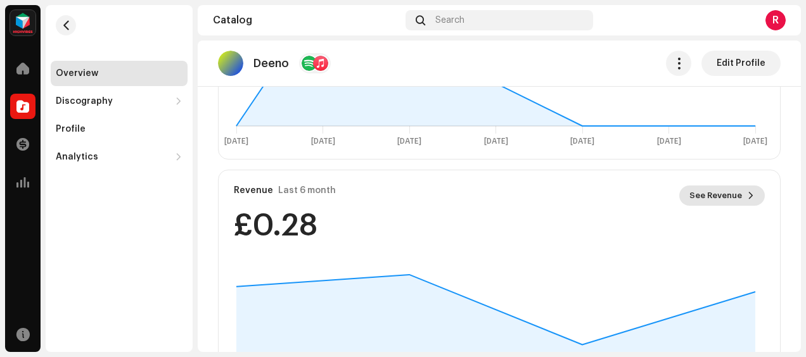
click at [712, 196] on span "See Revenue" at bounding box center [716, 195] width 53 height 25
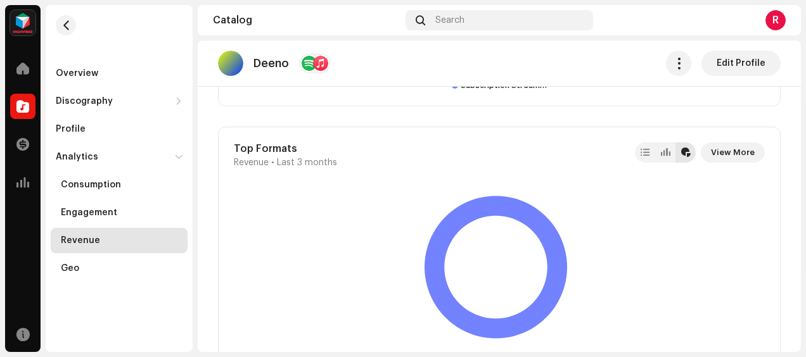
scroll to position [1750, 0]
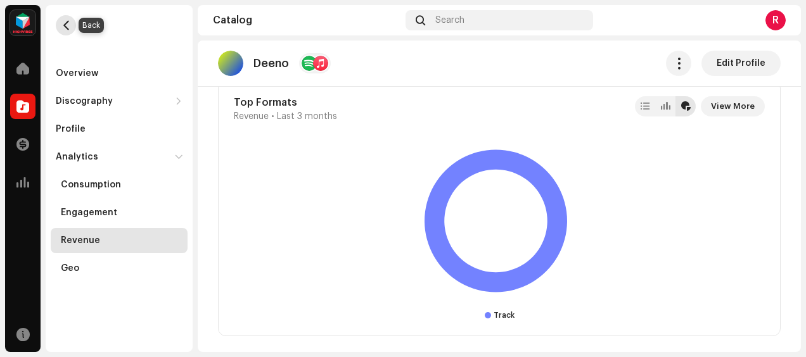
click at [68, 22] on span "button" at bounding box center [66, 25] width 10 height 10
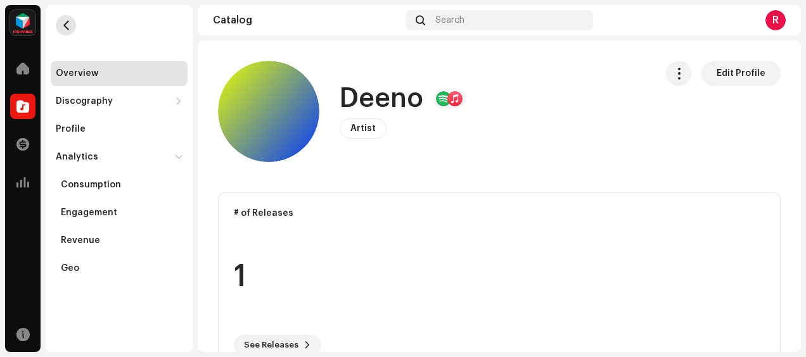
click at [68, 22] on span "button" at bounding box center [66, 25] width 10 height 10
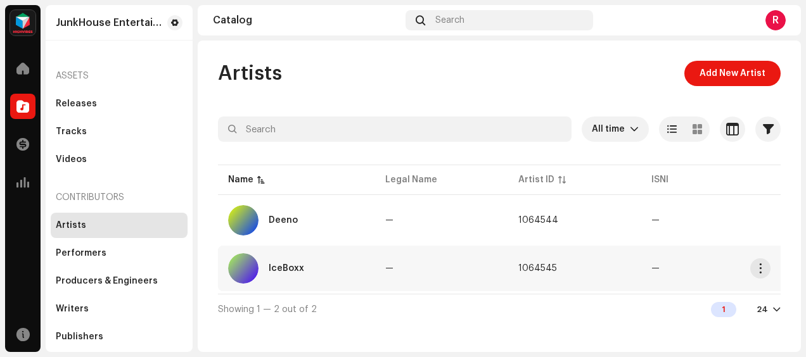
click at [281, 266] on div "IceBoxx" at bounding box center [286, 268] width 35 height 9
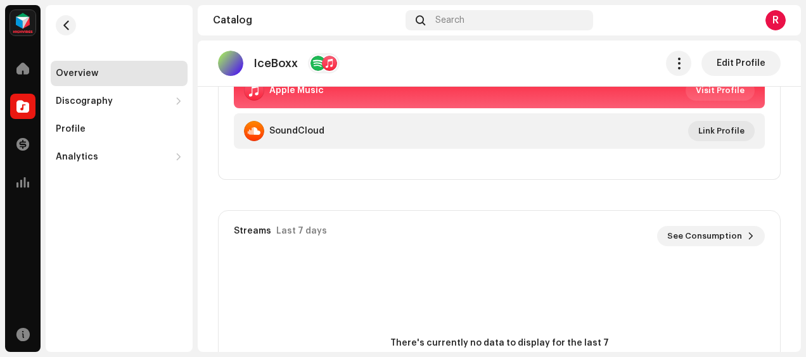
scroll to position [355, 0]
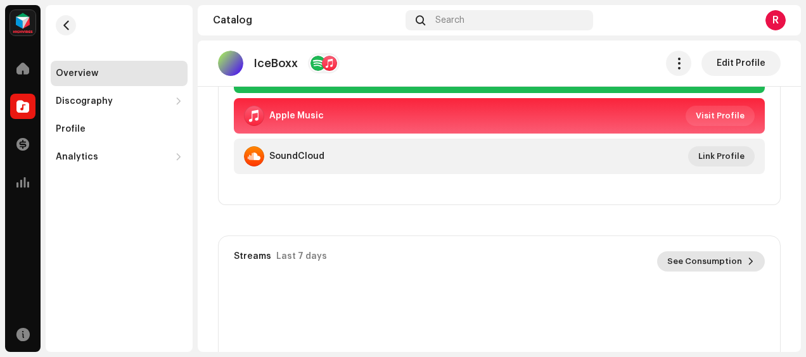
click at [688, 259] on span "See Consumption" at bounding box center [704, 261] width 75 height 25
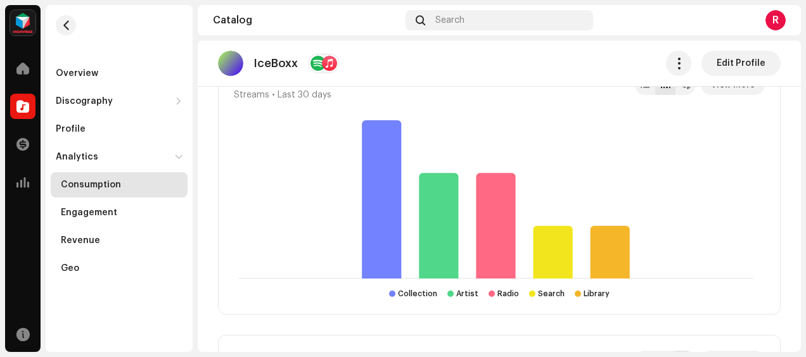
scroll to position [1629, 0]
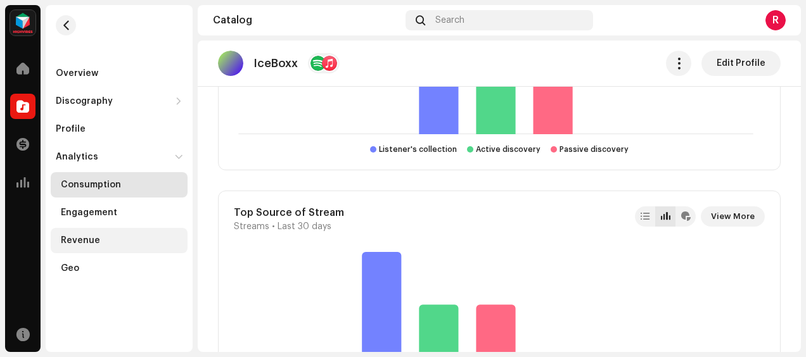
click at [115, 242] on div "Revenue" at bounding box center [122, 241] width 122 height 10
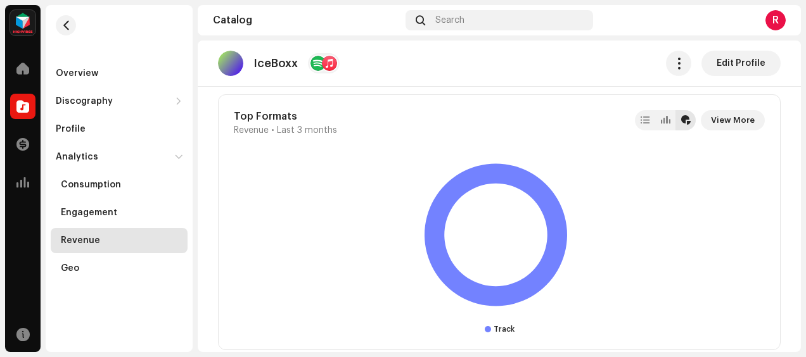
scroll to position [1750, 0]
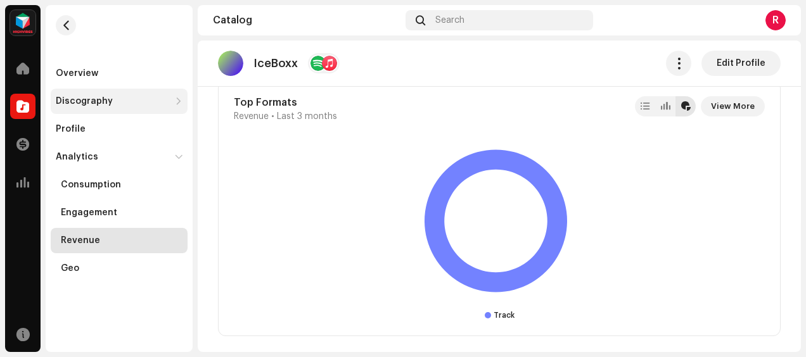
click at [178, 105] on div at bounding box center [179, 101] width 8 height 10
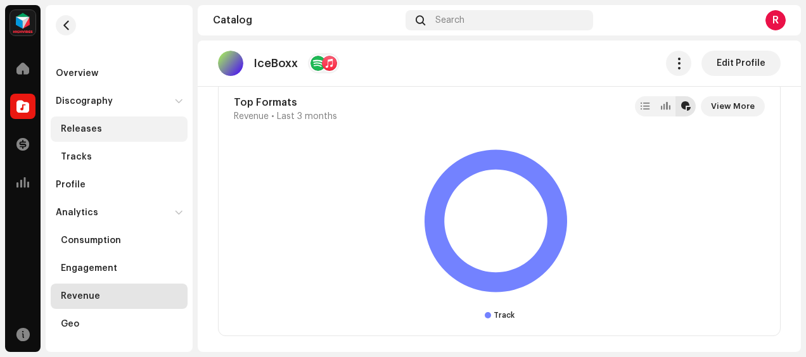
click at [137, 125] on div "Releases" at bounding box center [122, 129] width 122 height 10
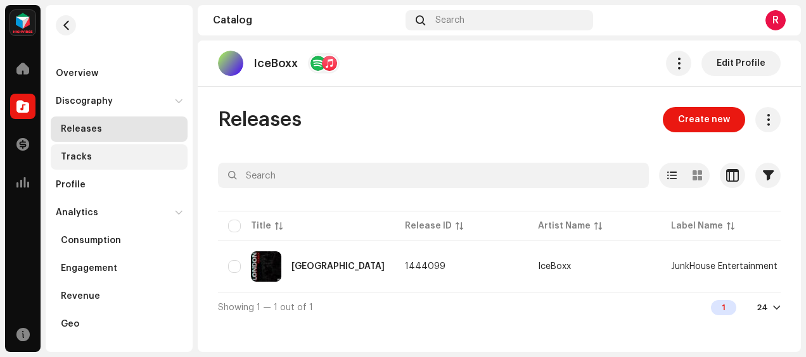
click at [105, 151] on div "Tracks" at bounding box center [119, 157] width 137 height 25
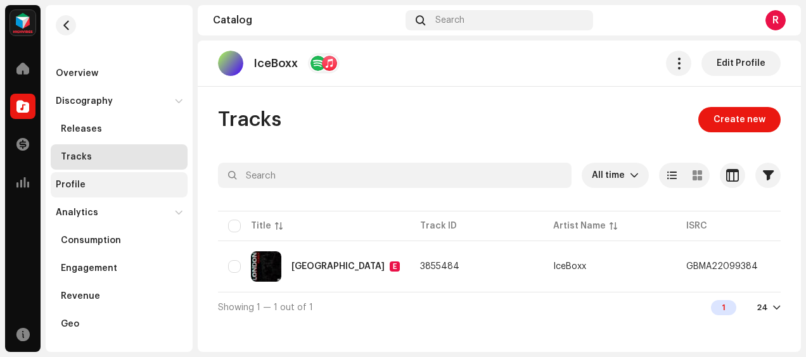
click at [96, 180] on div "Profile" at bounding box center [119, 185] width 127 height 10
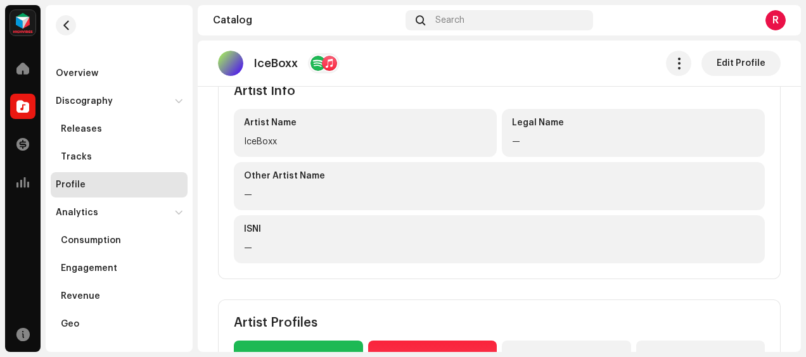
scroll to position [86, 0]
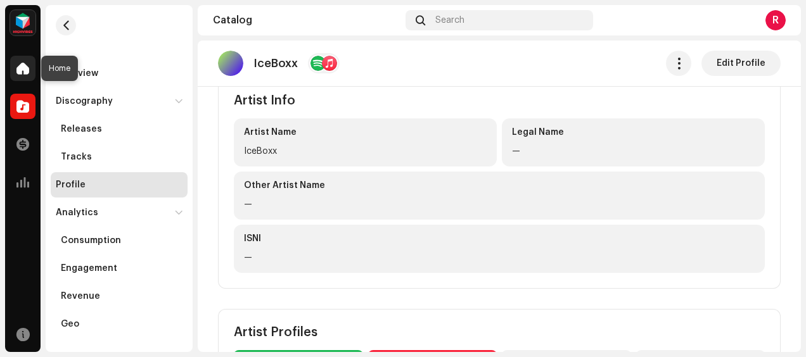
click at [22, 73] on span at bounding box center [22, 68] width 13 height 10
